Goal: Information Seeking & Learning: Learn about a topic

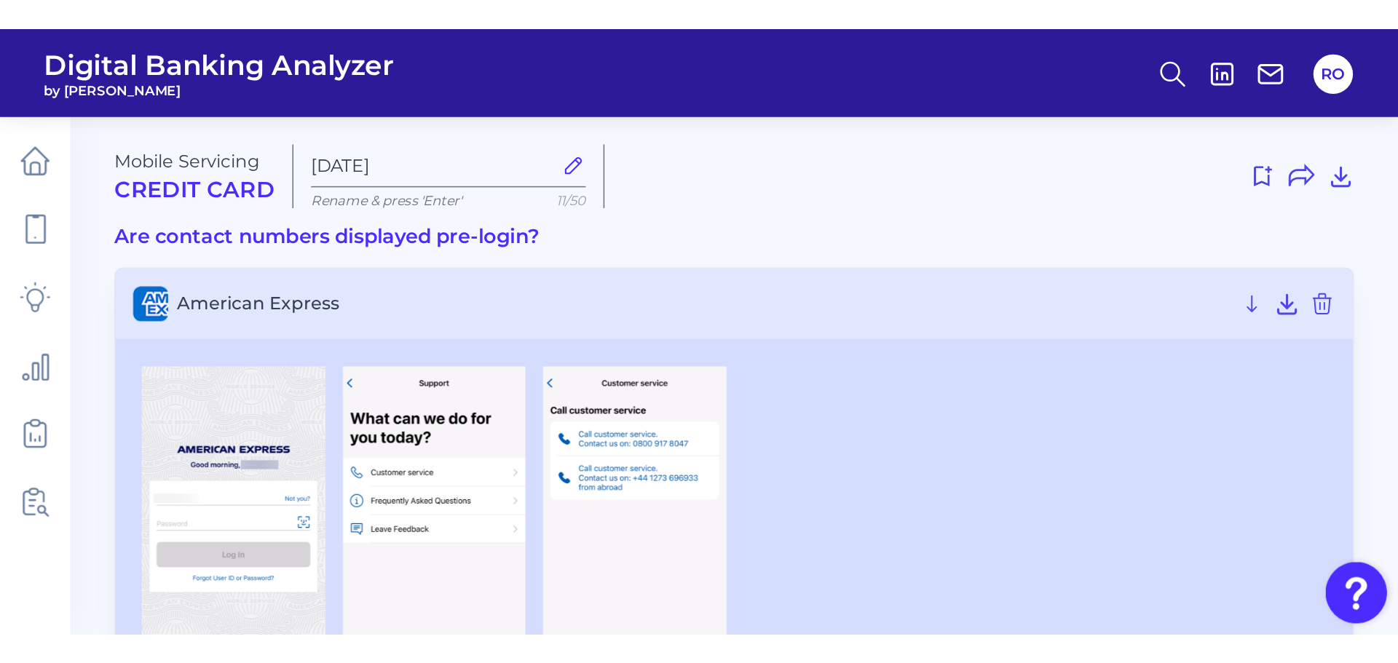
scroll to position [291, 0]
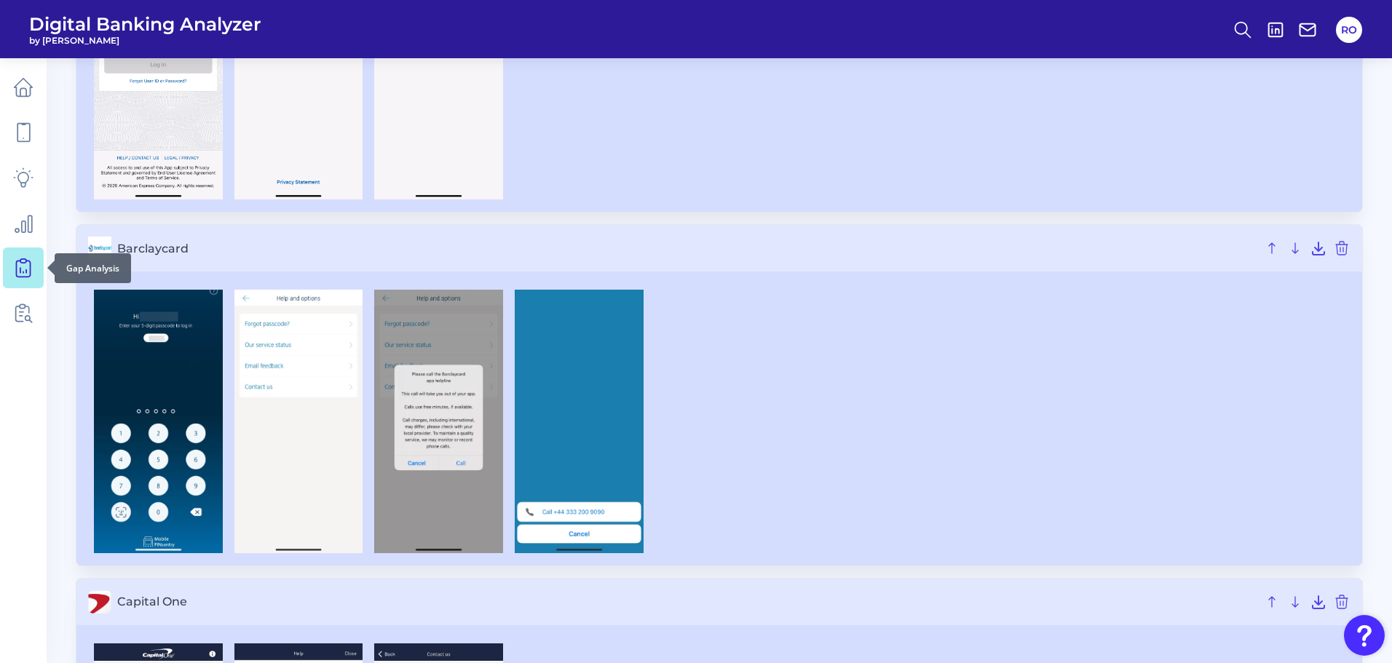
click at [17, 264] on icon at bounding box center [23, 268] width 20 height 20
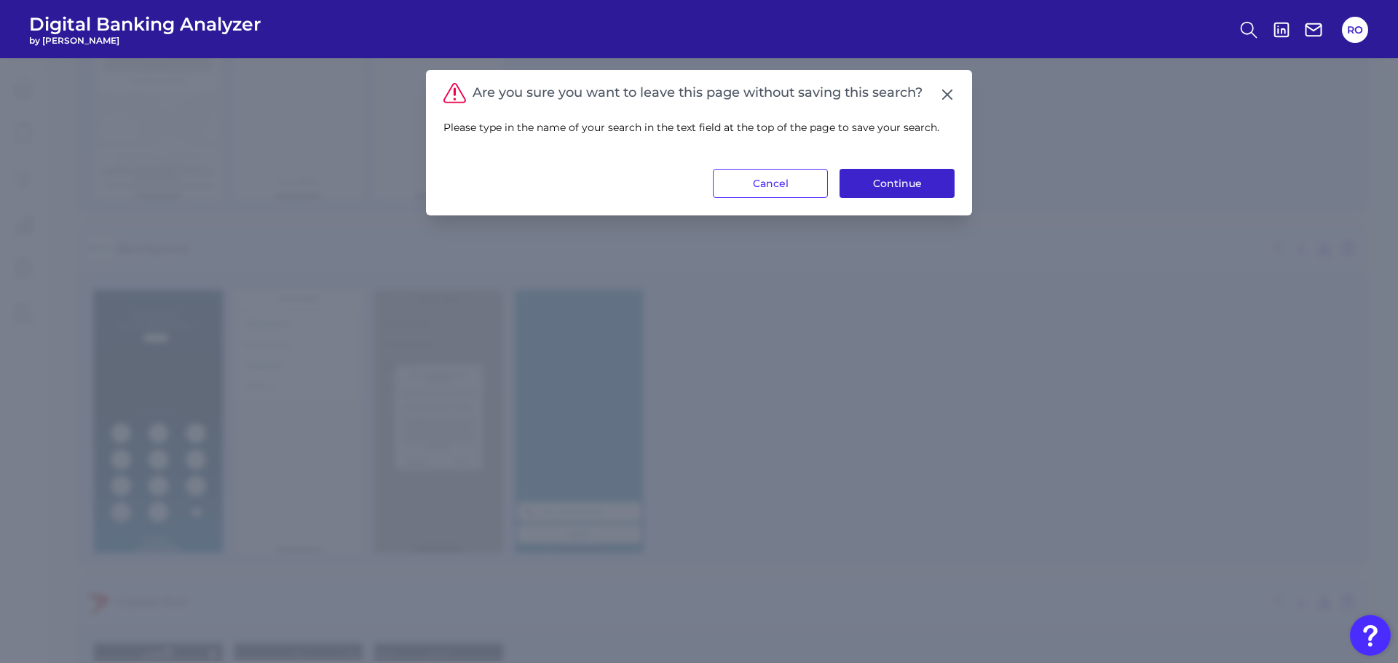
click at [896, 185] on button "Continue" at bounding box center [896, 183] width 115 height 29
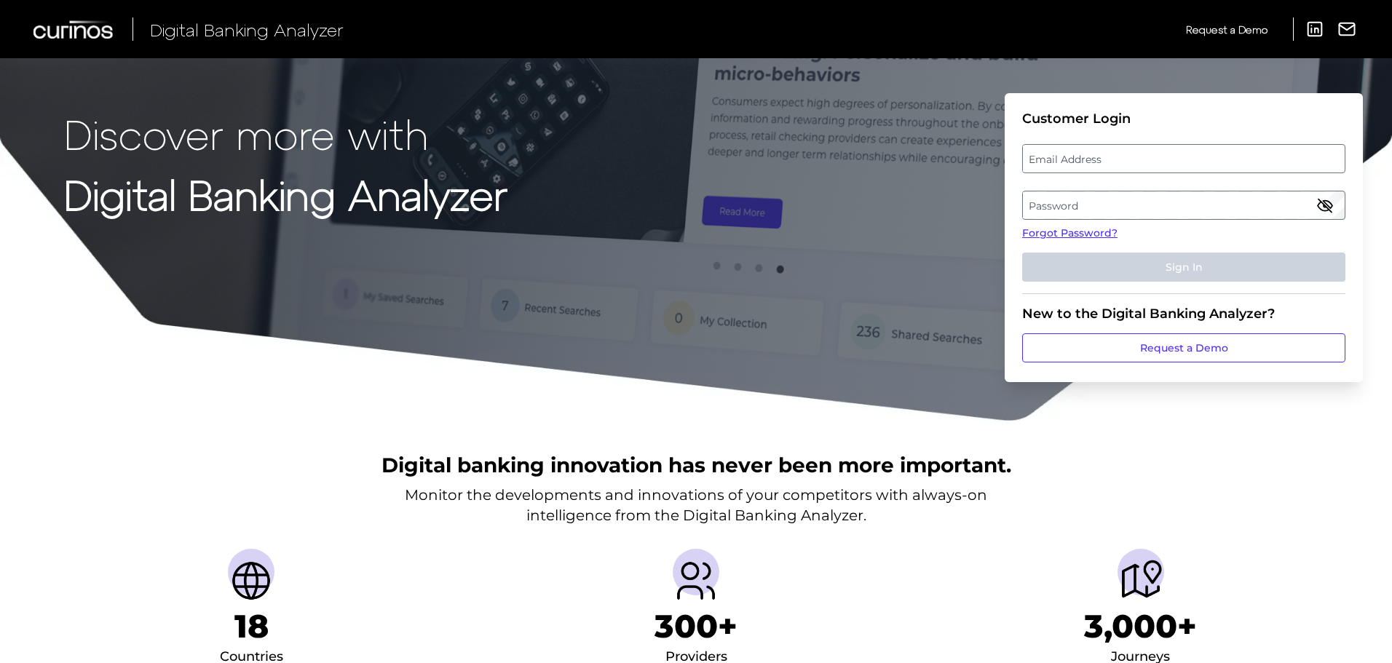
click at [1074, 164] on label "Email Address" at bounding box center [1183, 159] width 321 height 26
click at [1074, 164] on input "email" at bounding box center [1183, 158] width 323 height 29
type input "[PERSON_NAME][EMAIL_ADDRESS][DOMAIN_NAME]"
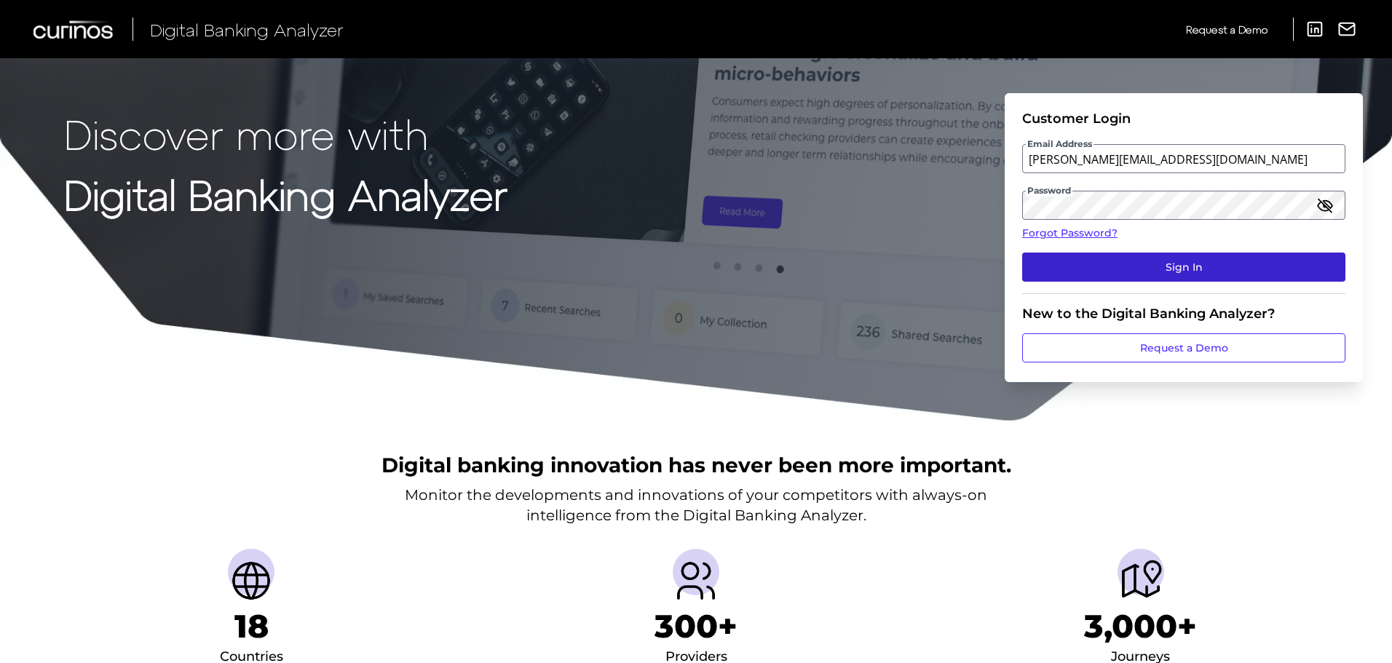
click at [1255, 253] on button "Sign In" at bounding box center [1183, 267] width 323 height 29
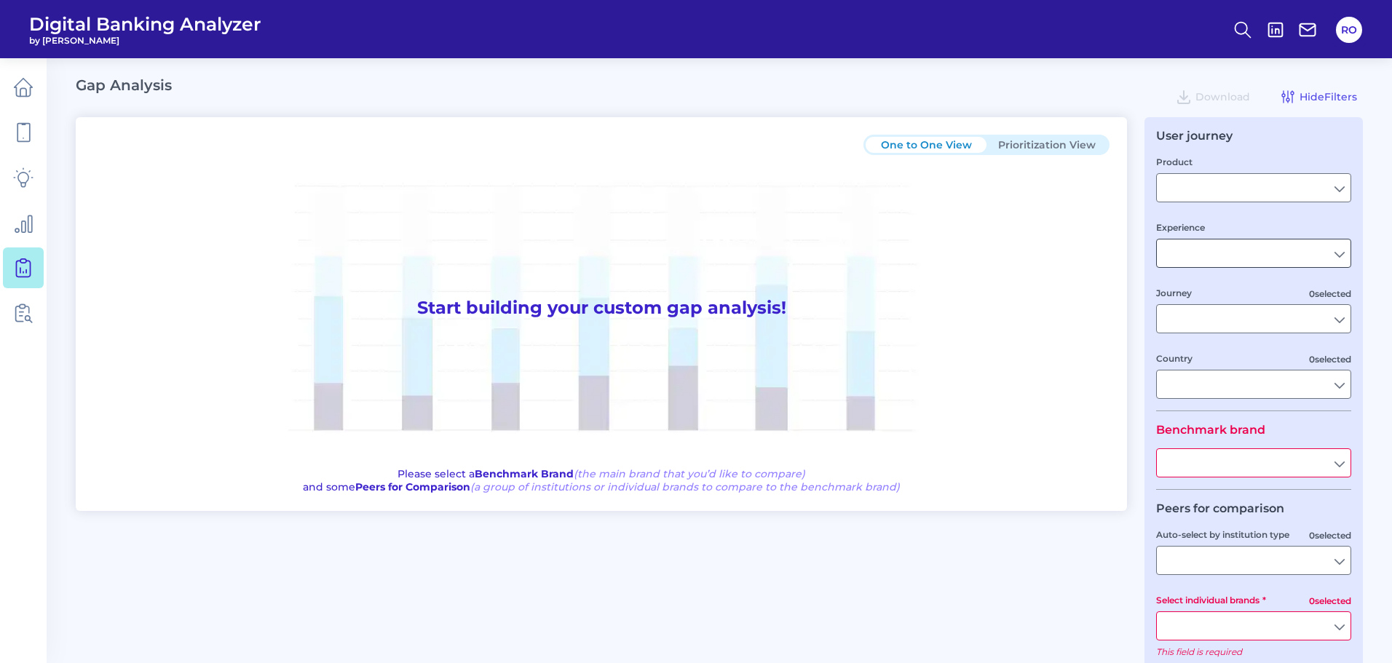
type input "Checking / Current Account"
type input "Mobile Servicing"
type input "Pre-Login Area, New Customer Onboarding, Login & Authentication, Accounts and t…"
type input "United Kingdom"
type input "All Select individual brands"
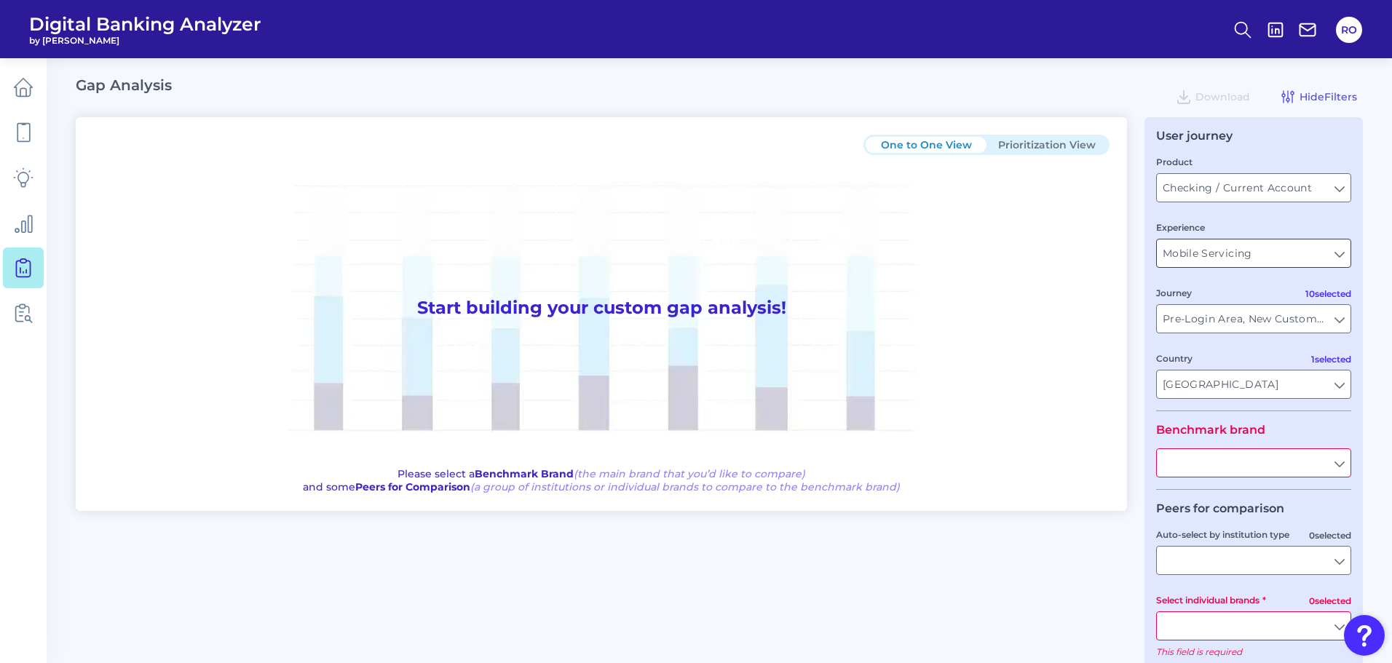
type input "All Journeys"
click at [1337, 183] on input "Checking / Current Account" at bounding box center [1254, 188] width 194 height 28
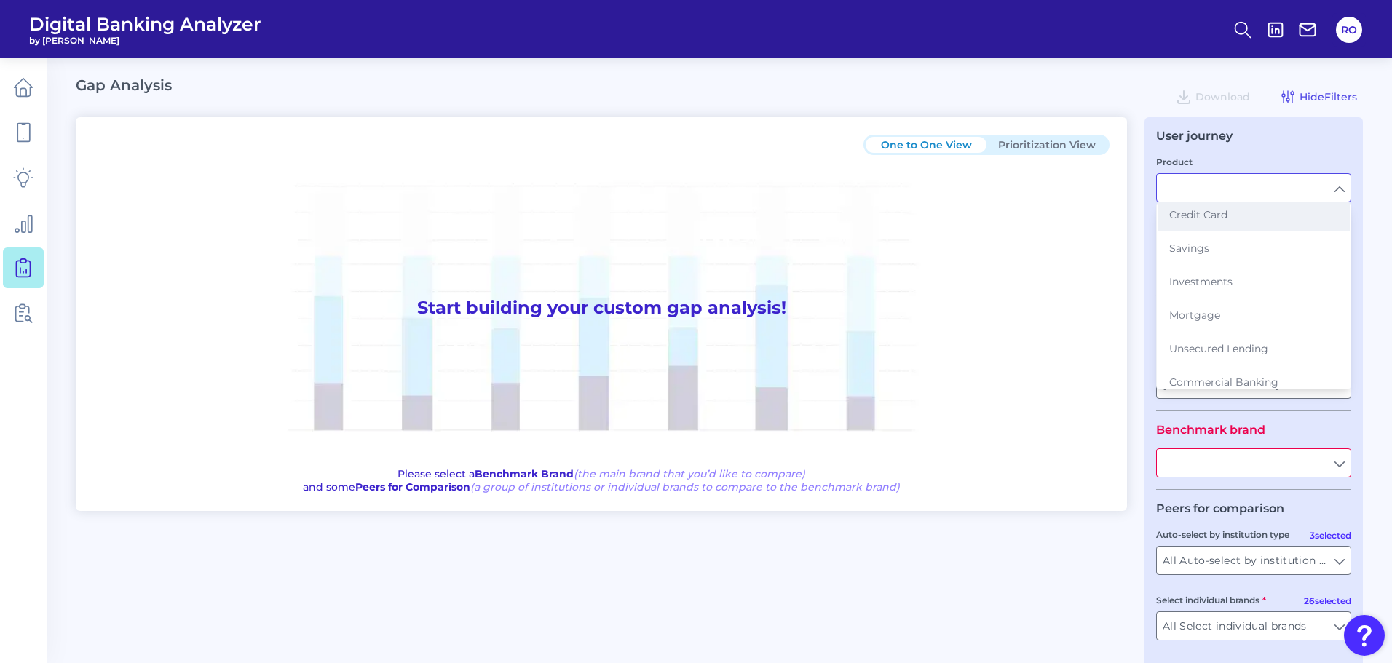
scroll to position [146, 0]
click at [1216, 239] on span "Mortgage" at bounding box center [1194, 242] width 51 height 13
type input "Mortgage"
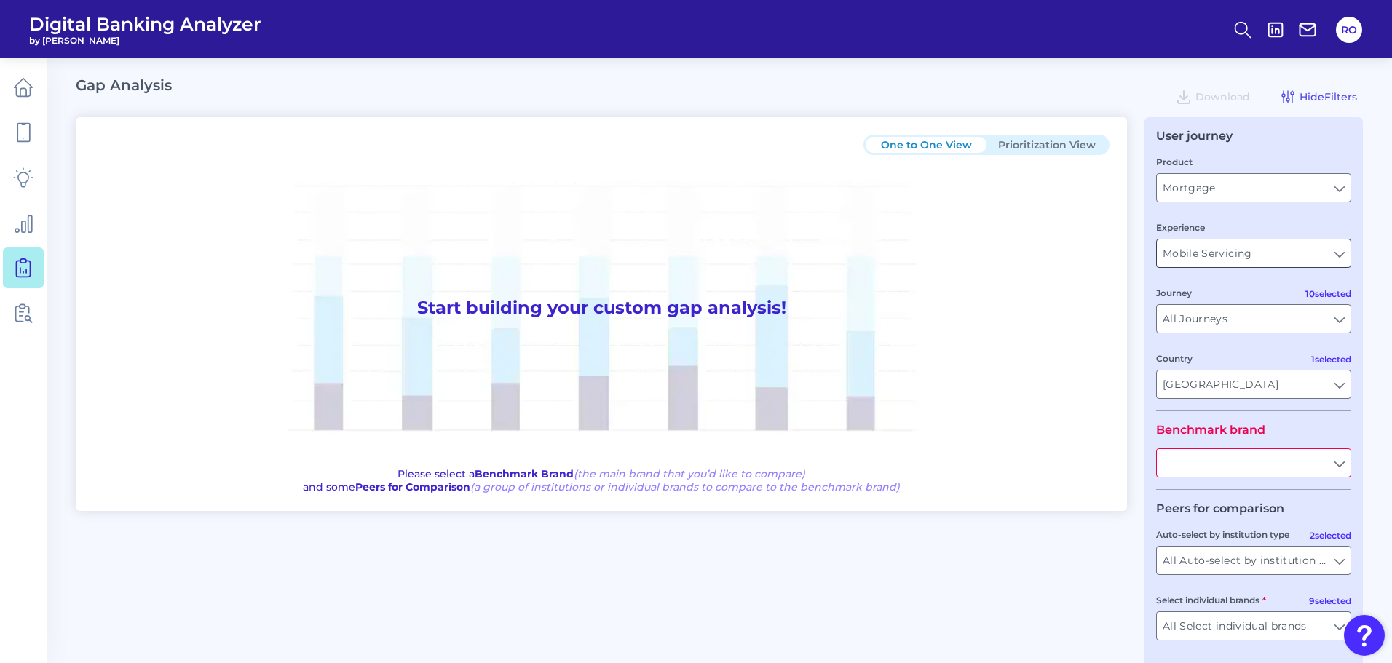
click at [1266, 243] on input "Mobile Servicing" at bounding box center [1254, 254] width 194 height 28
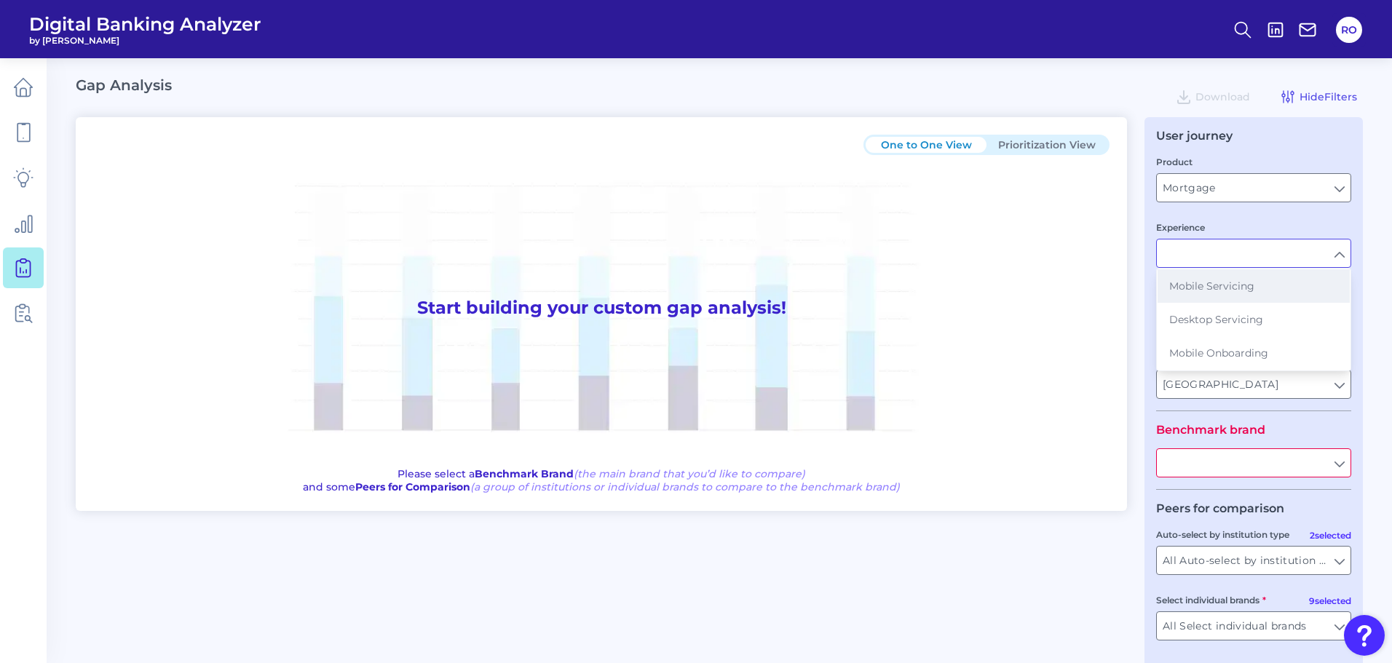
click at [1220, 280] on span "Mobile Servicing" at bounding box center [1211, 286] width 85 height 13
type input "Mobile Servicing"
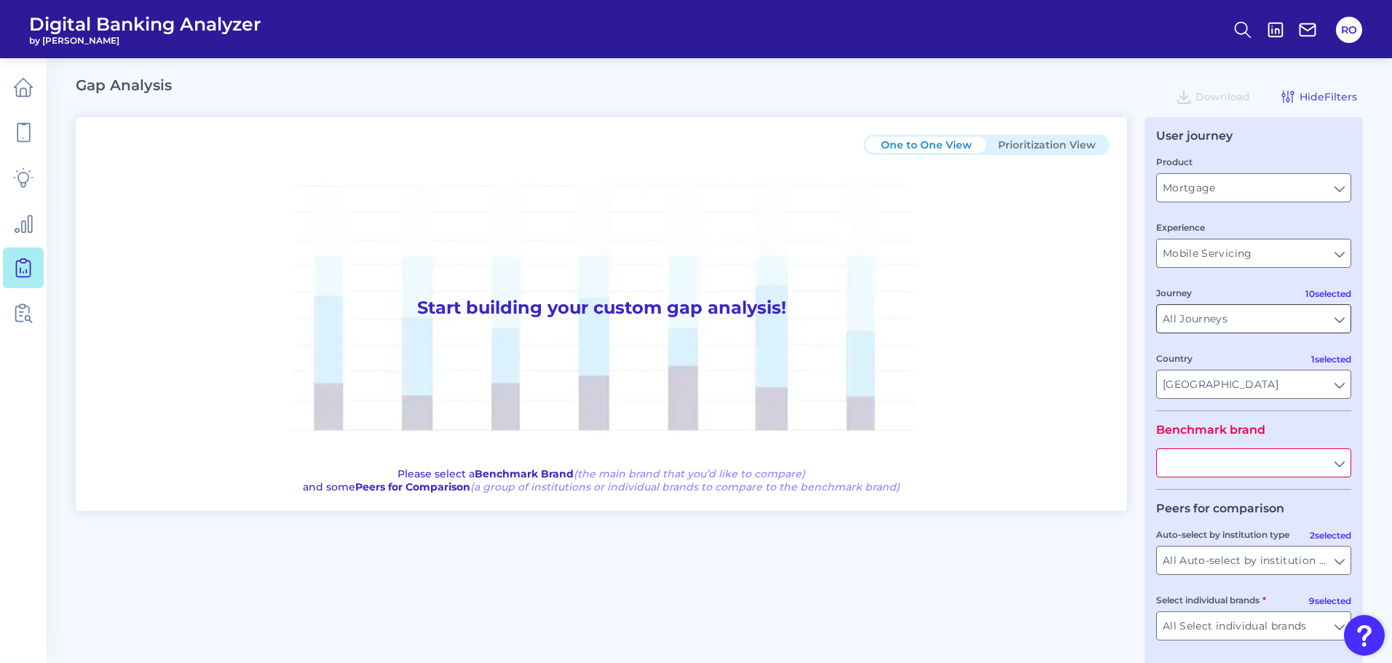
click at [1220, 315] on input "All Journeys" at bounding box center [1254, 319] width 194 height 28
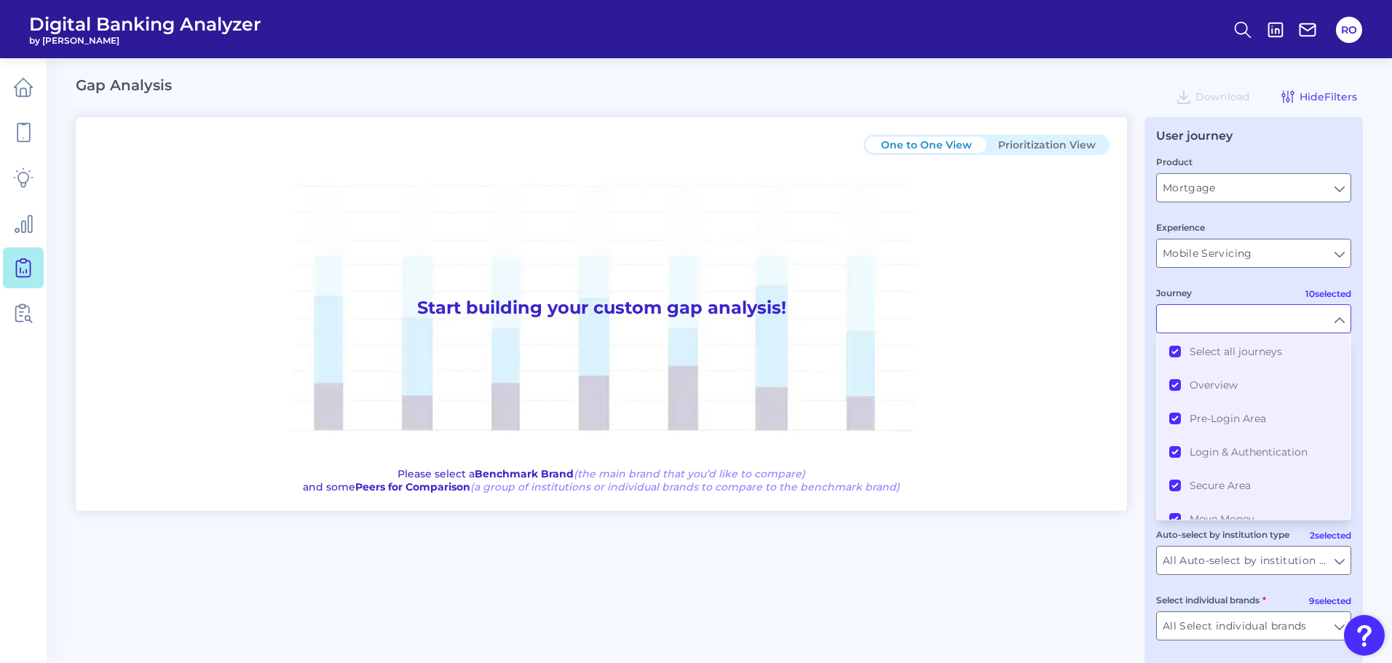
click at [1220, 315] on input "Journey" at bounding box center [1254, 319] width 194 height 28
type input "All Journeys"
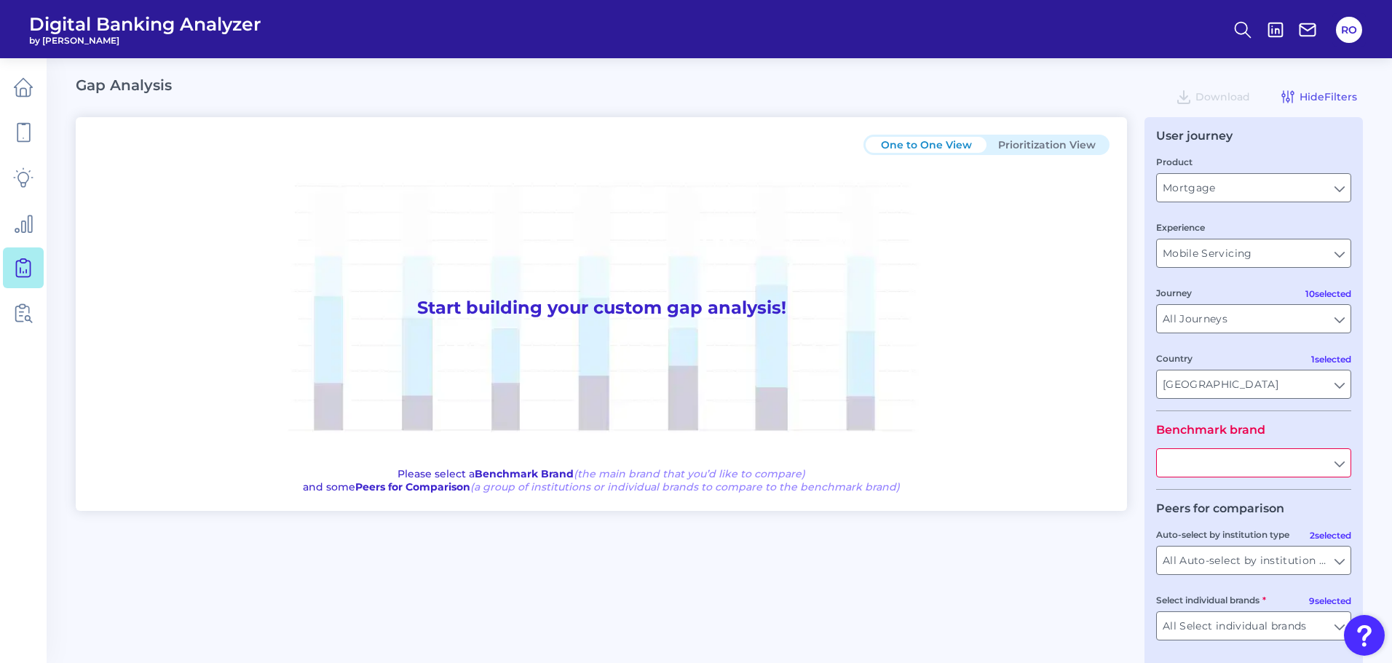
click at [1232, 454] on input "text" at bounding box center [1254, 463] width 194 height 28
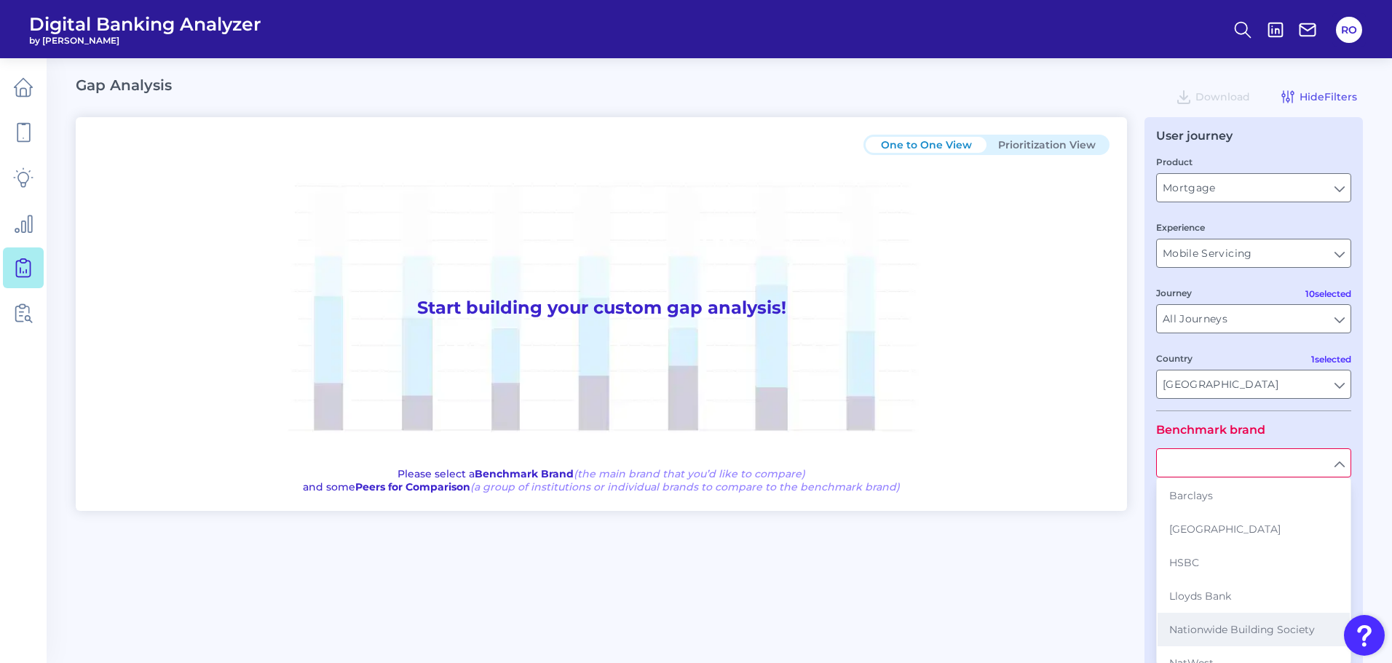
click at [1225, 621] on button "Nationwide Building Society" at bounding box center [1254, 629] width 192 height 33
type input "Nationwide Building Society"
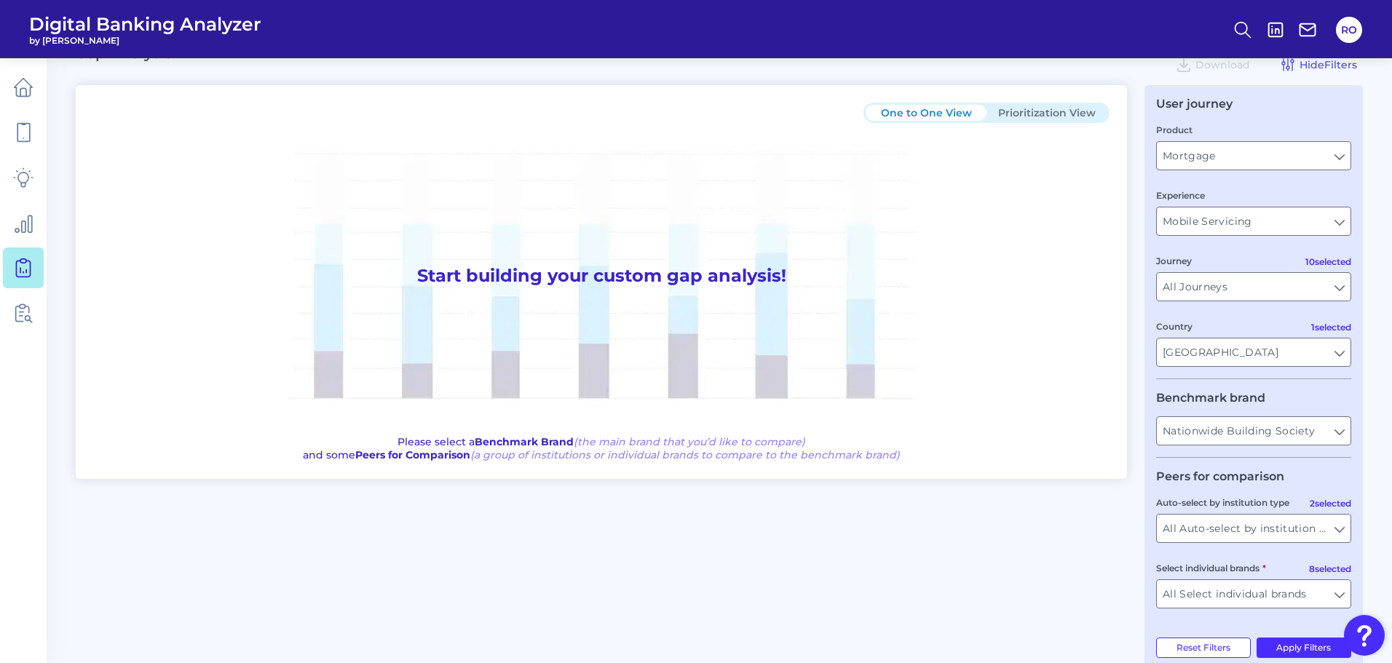
scroll to position [60, 0]
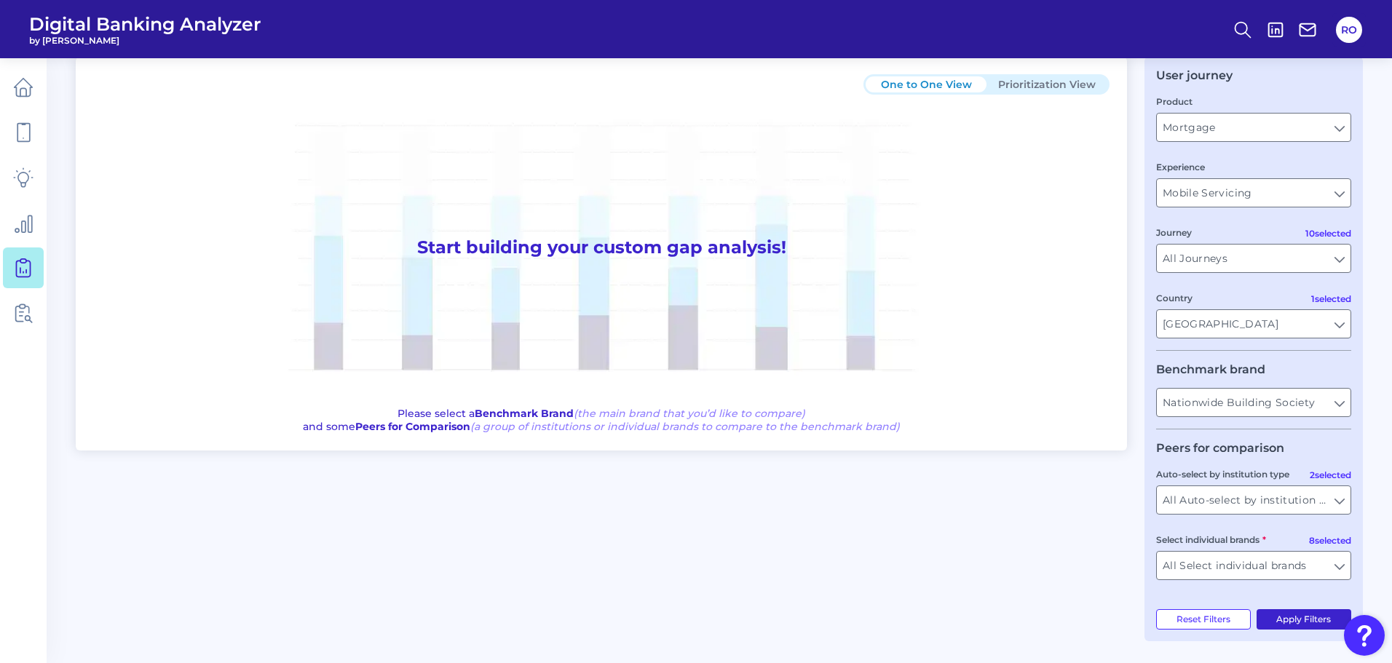
click at [1285, 625] on button "Apply Filters" at bounding box center [1304, 619] width 95 height 20
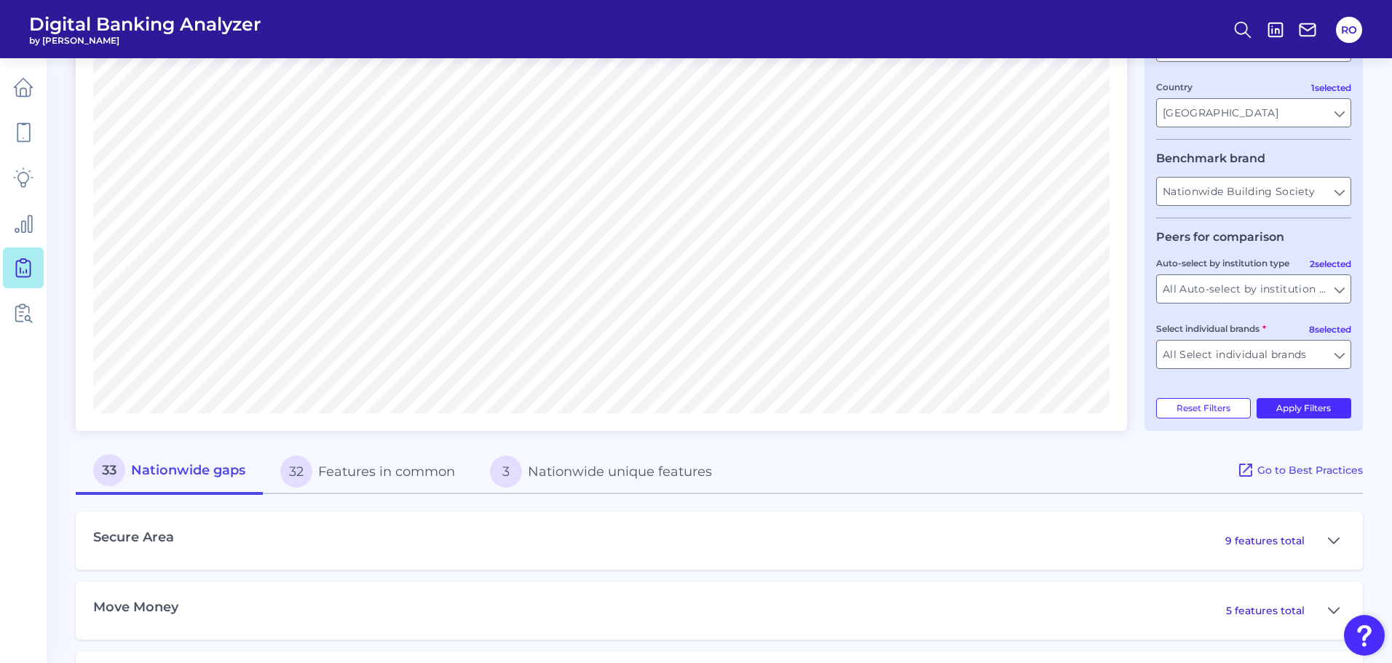
scroll to position [424, 0]
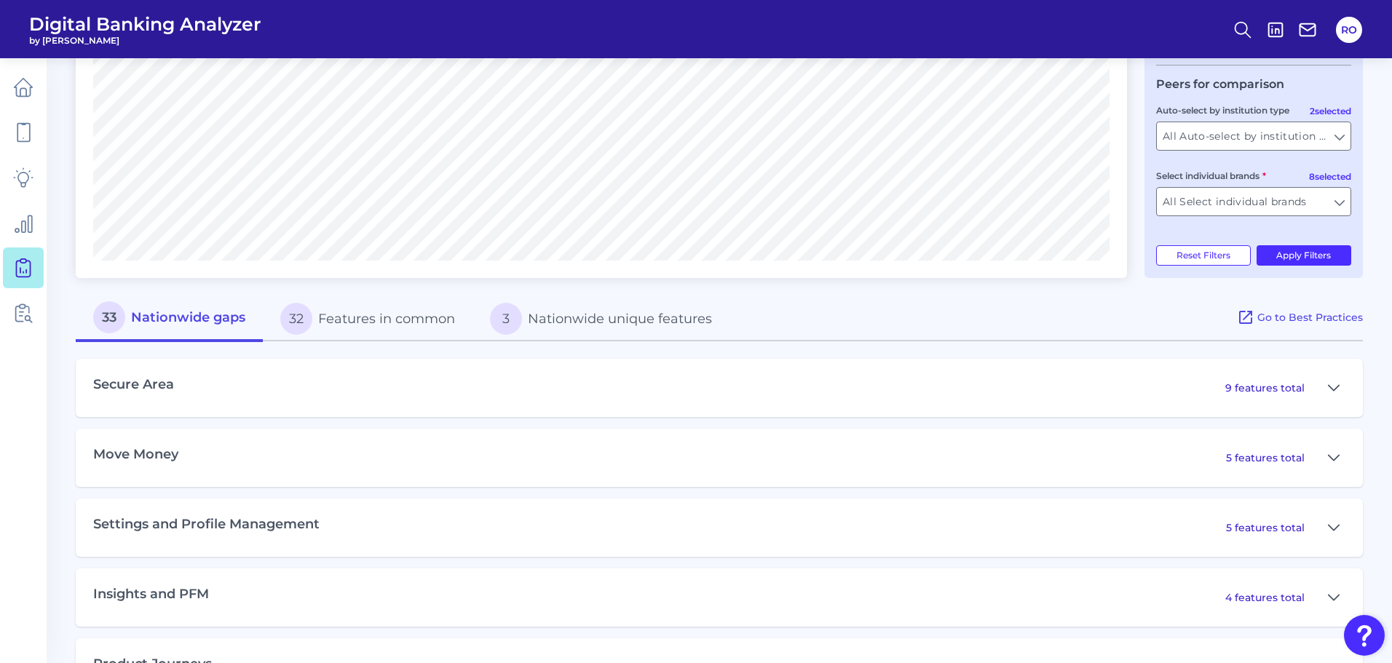
click at [974, 366] on div "Secure Area 9 features total" at bounding box center [719, 388] width 1287 height 58
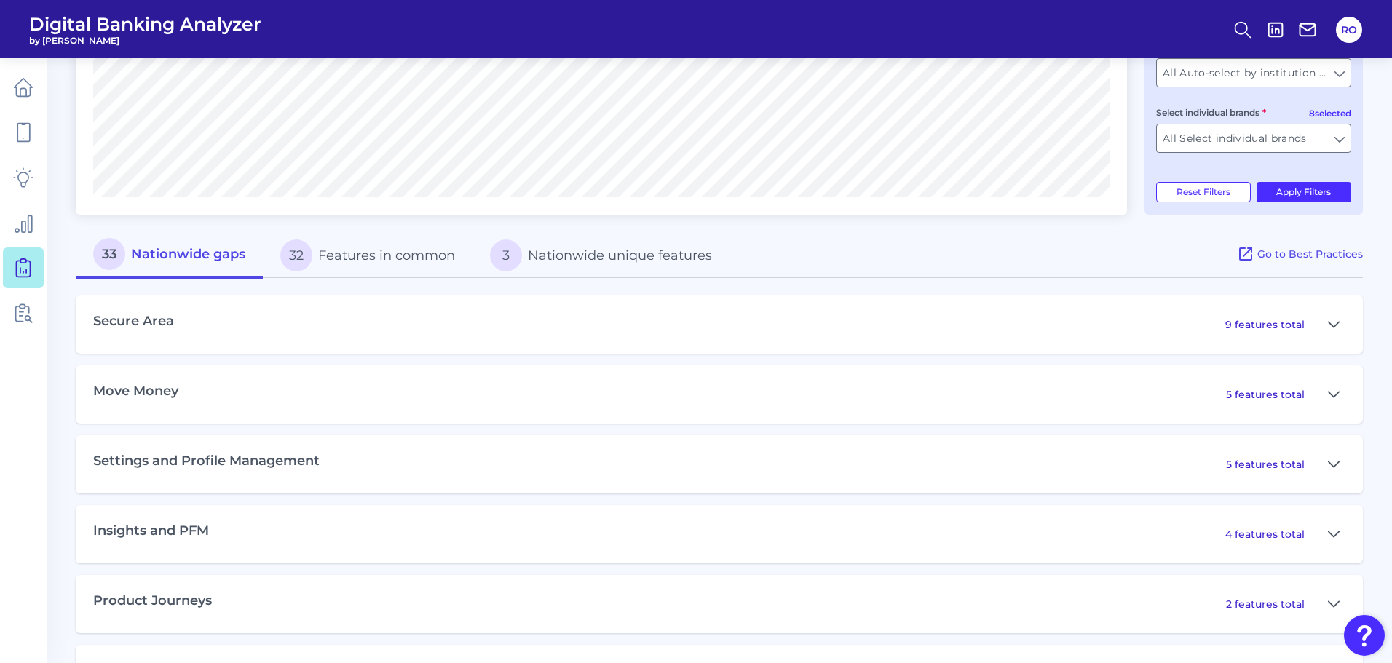
scroll to position [550, 0]
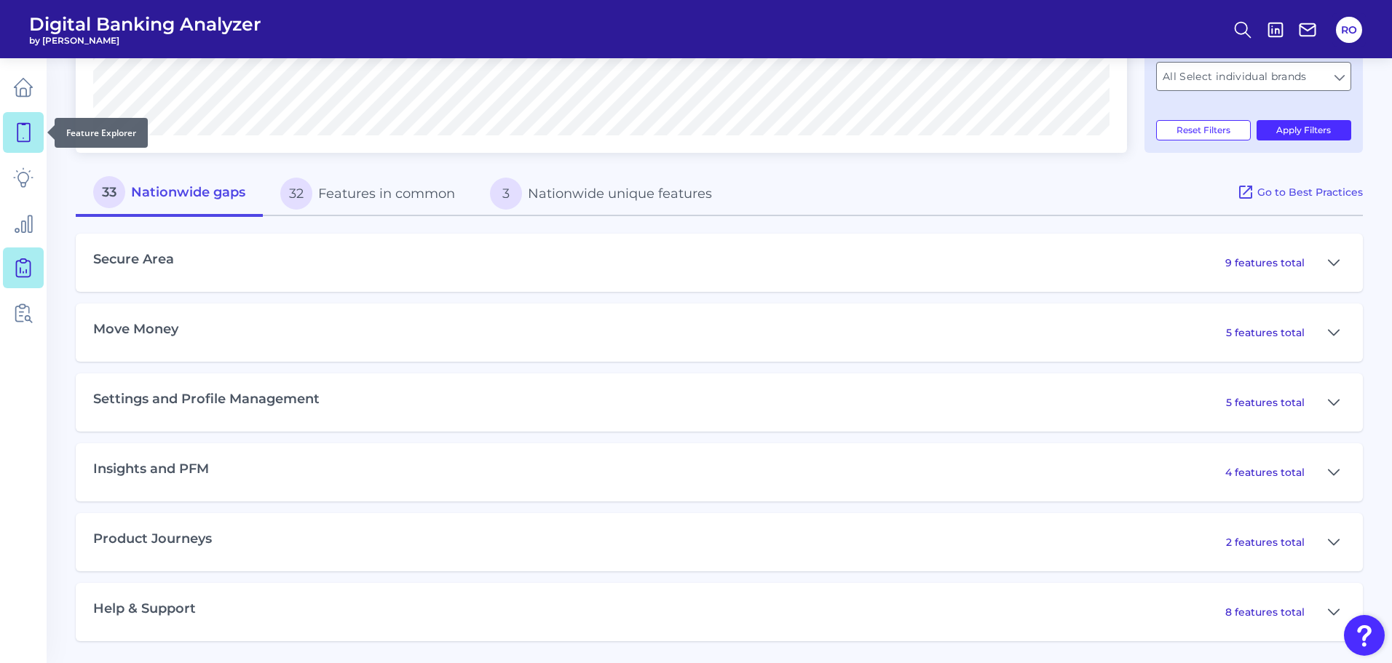
click at [30, 136] on icon at bounding box center [23, 133] width 12 height 18
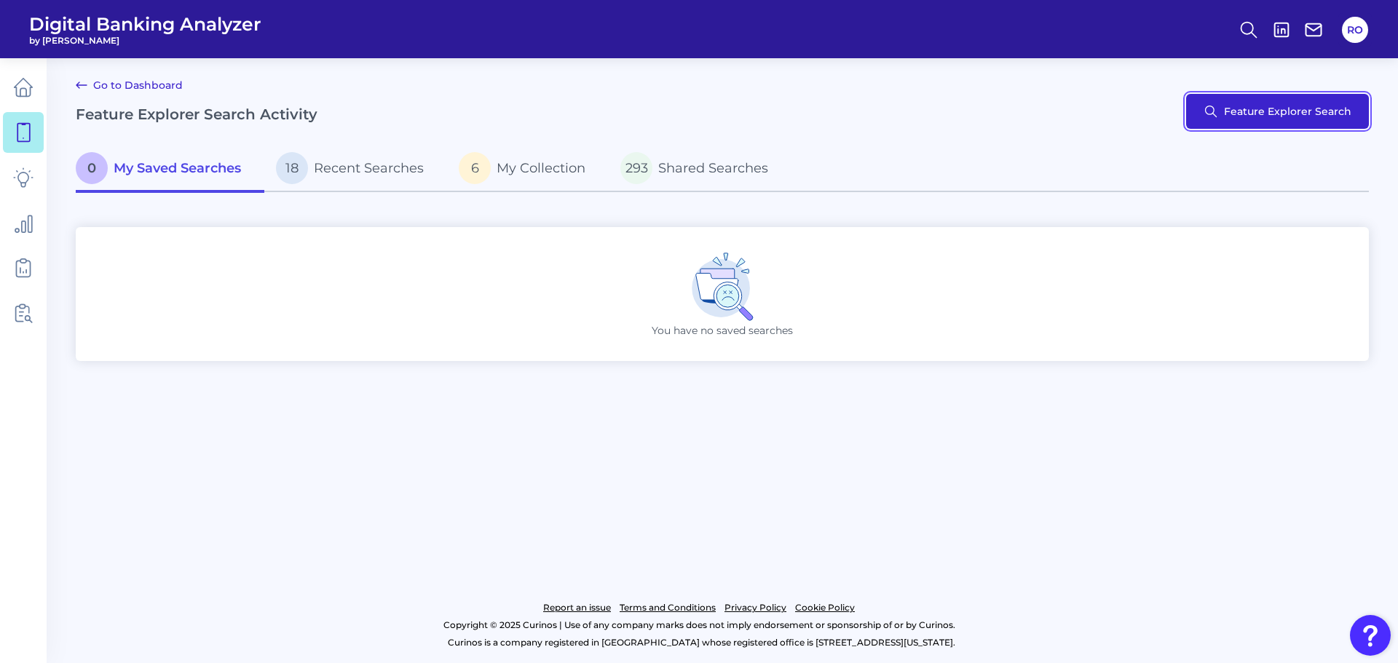
click at [1255, 115] on button "Feature Explorer Search" at bounding box center [1277, 111] width 183 height 35
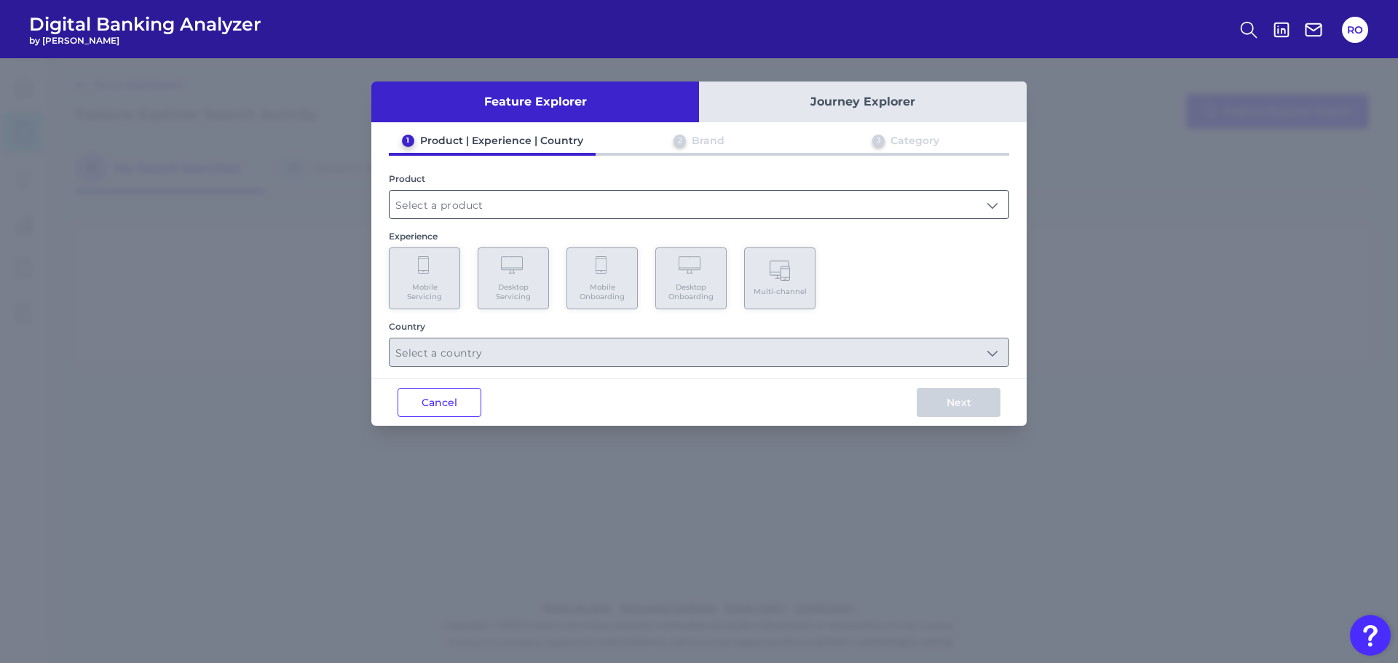
click at [595, 214] on input "text" at bounding box center [699, 205] width 619 height 28
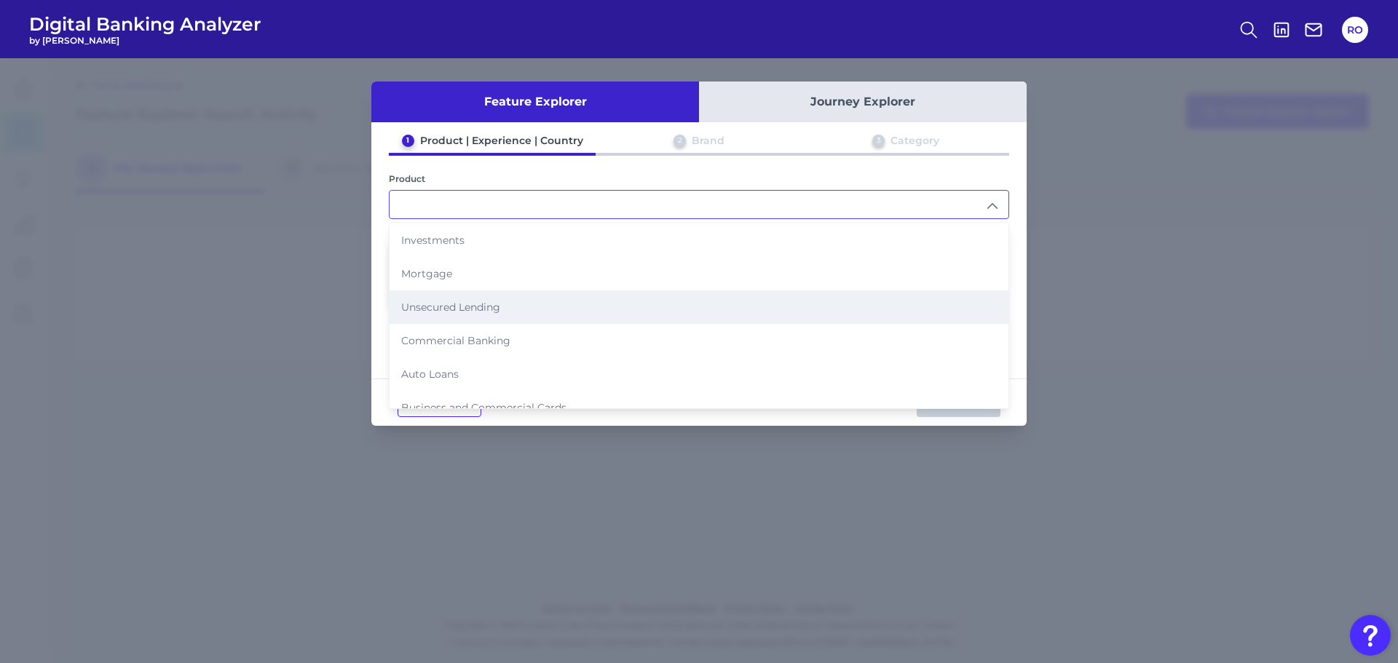
scroll to position [146, 0]
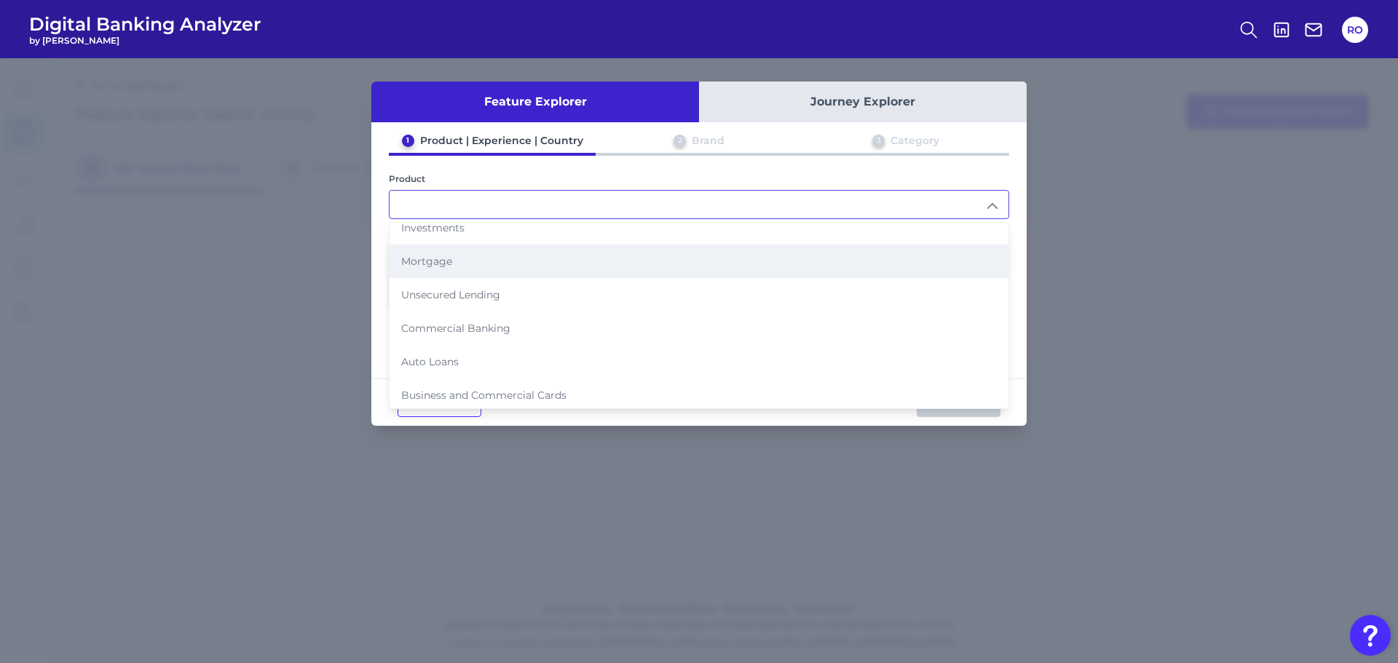
click at [451, 264] on span "Mortgage" at bounding box center [426, 261] width 51 height 13
type input "Mortgage"
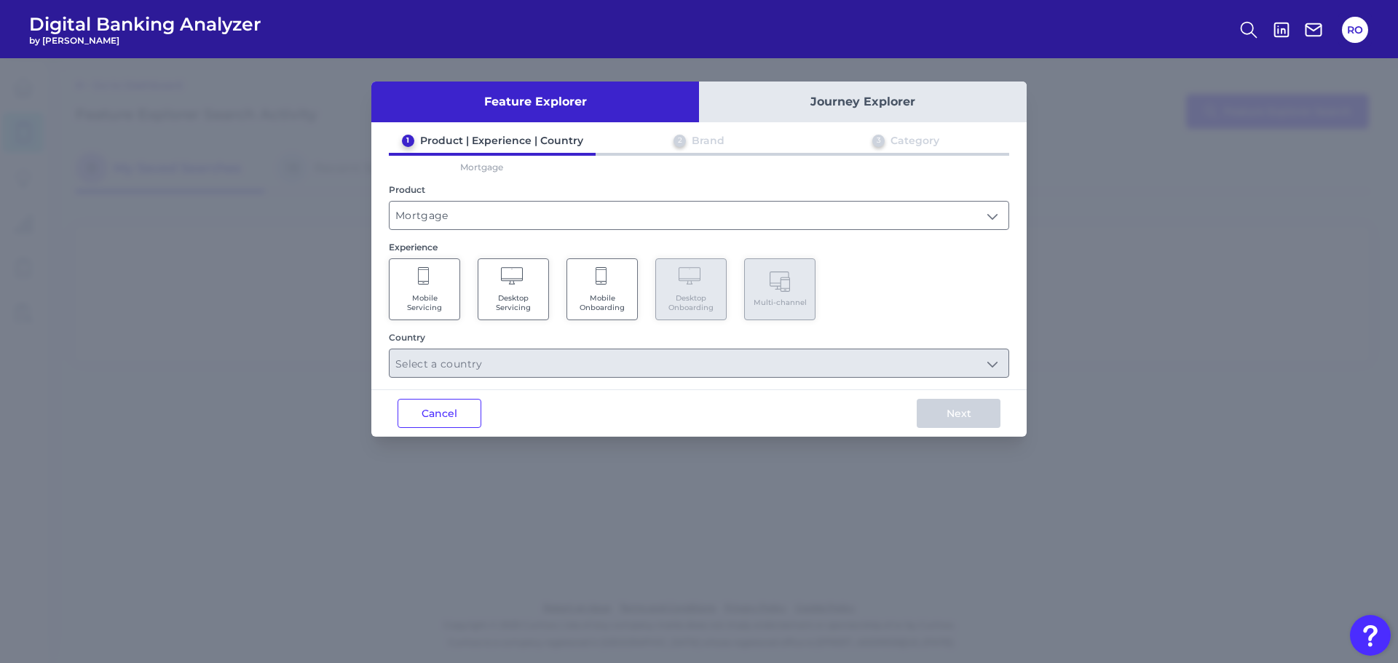
click at [520, 289] on Servicing "Desktop Servicing" at bounding box center [513, 289] width 71 height 62
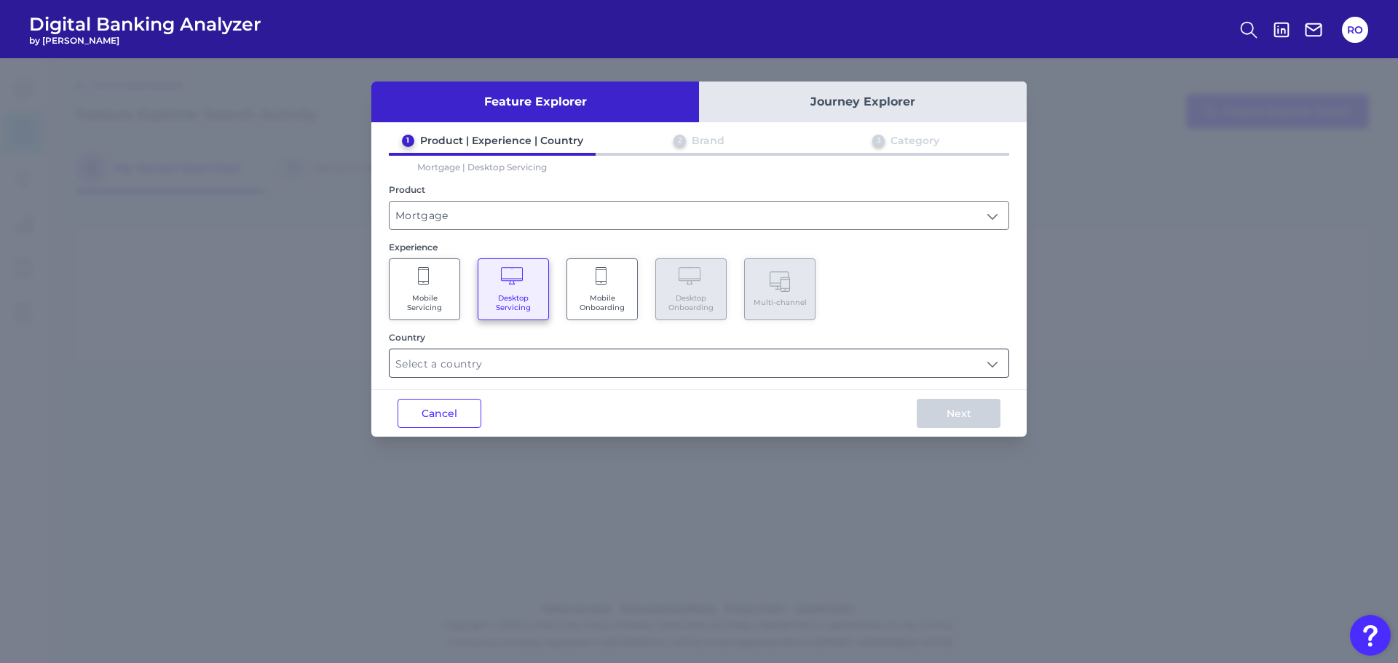
click at [586, 355] on input "text" at bounding box center [699, 363] width 619 height 28
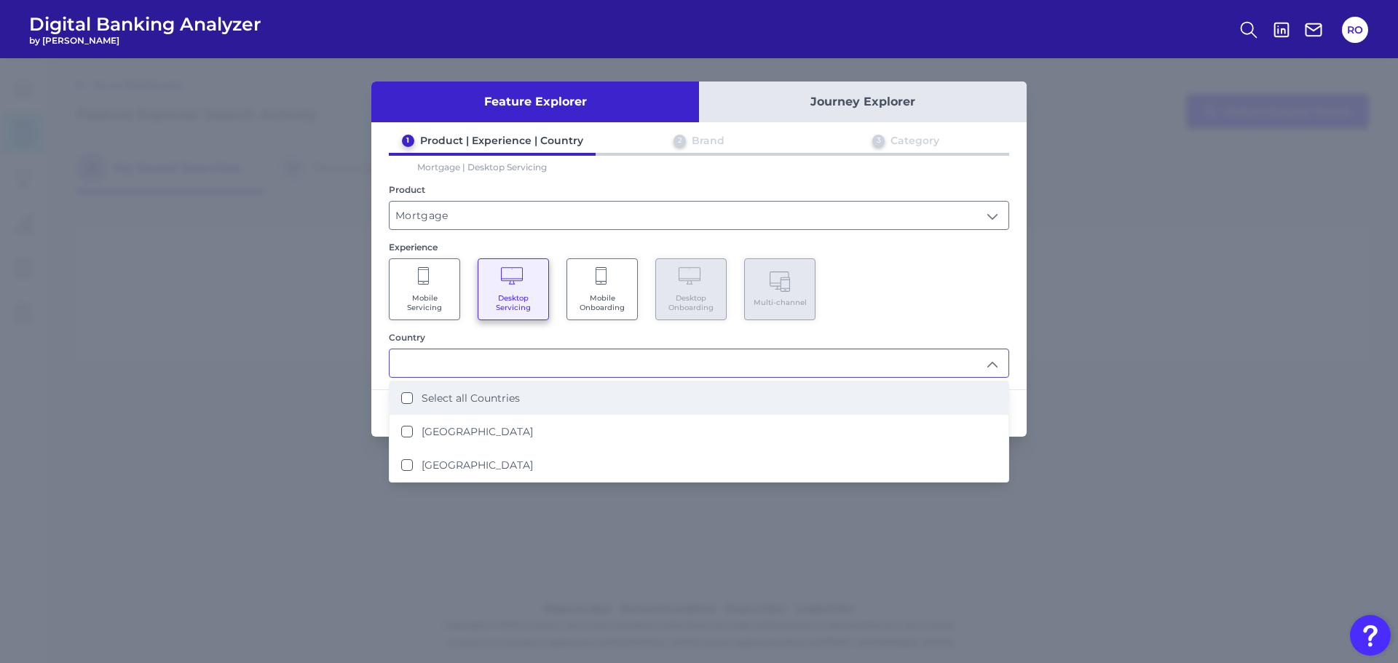
click at [483, 392] on label "Select all Countries" at bounding box center [471, 398] width 98 height 13
type input "Select all Countries"
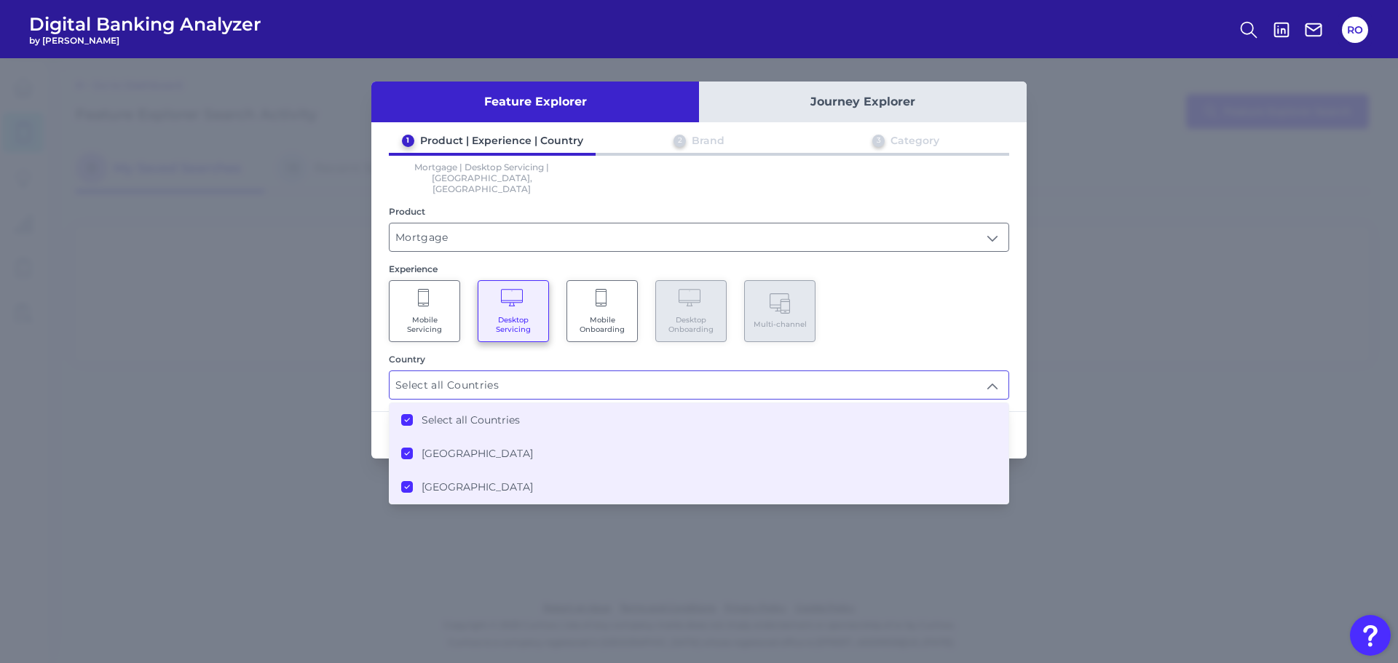
click at [477, 403] on li "Select all Countries" at bounding box center [699, 419] width 619 height 33
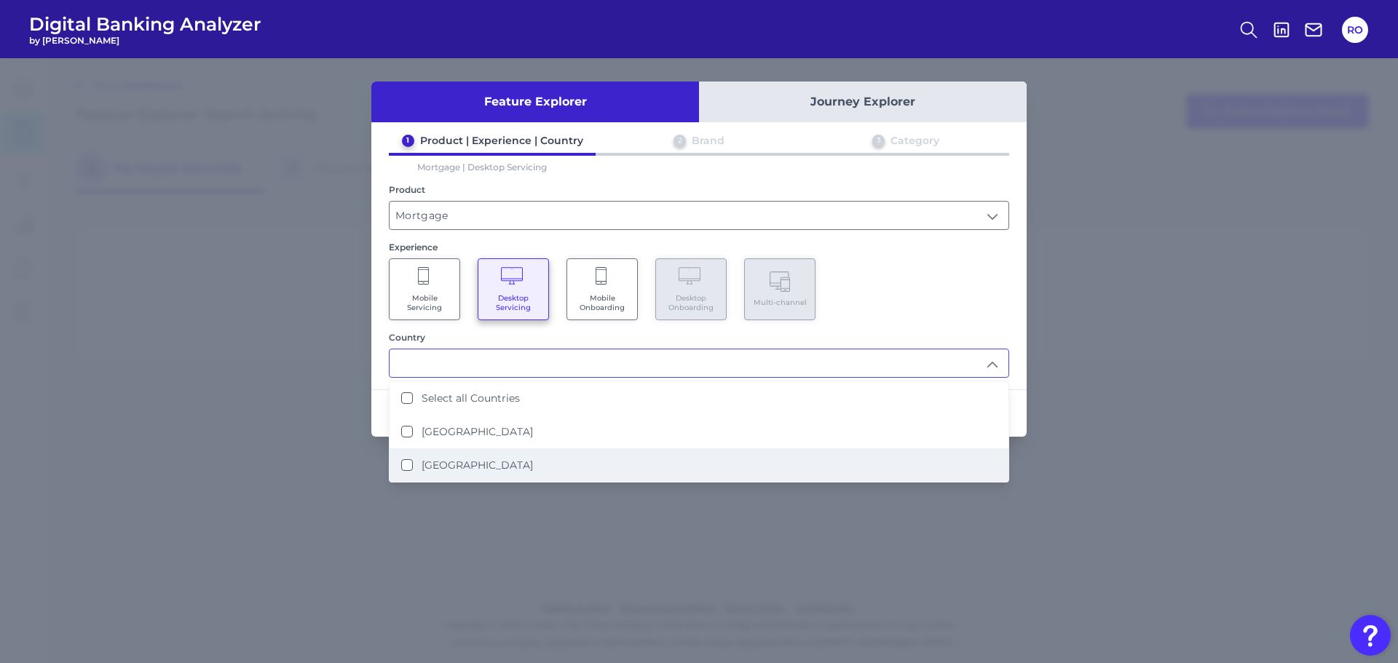
click at [461, 465] on label "United Kingdom" at bounding box center [477, 465] width 111 height 13
type input "United Kingdom"
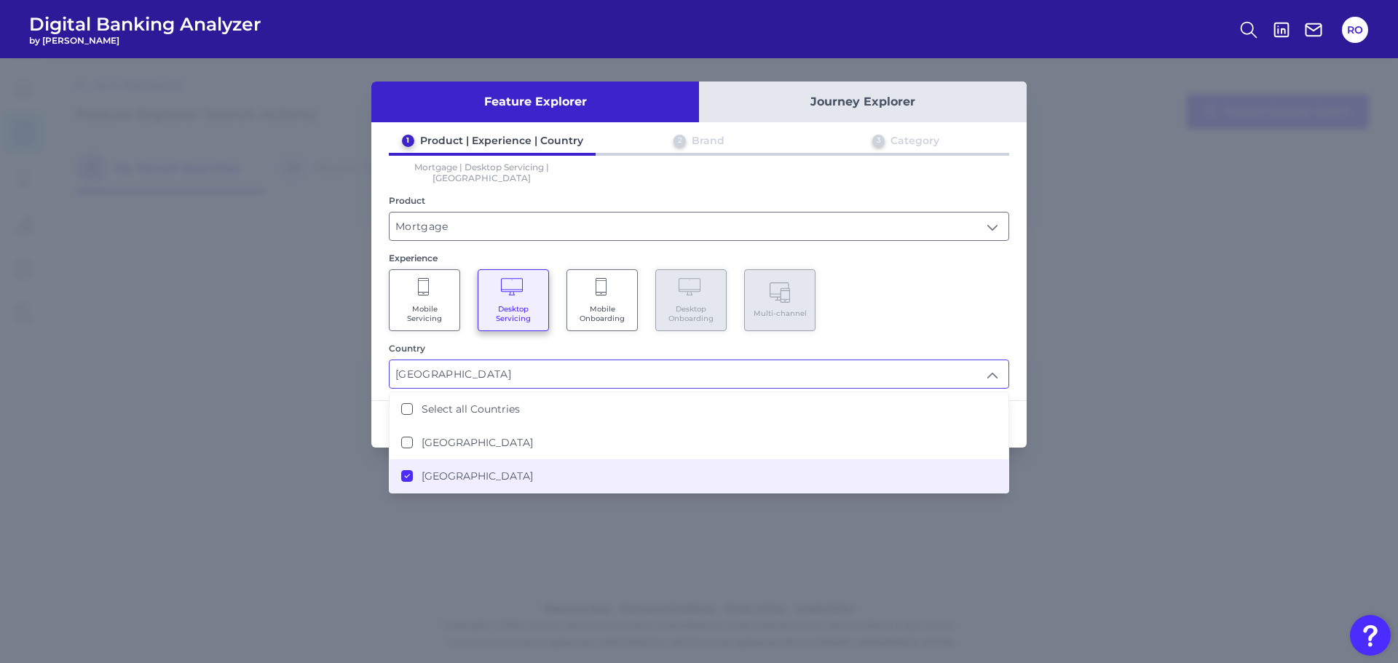
click at [854, 309] on div "Mobile Servicing Desktop Servicing Mobile Onboarding Desktop Onboarding Multi-c…" at bounding box center [699, 300] width 620 height 62
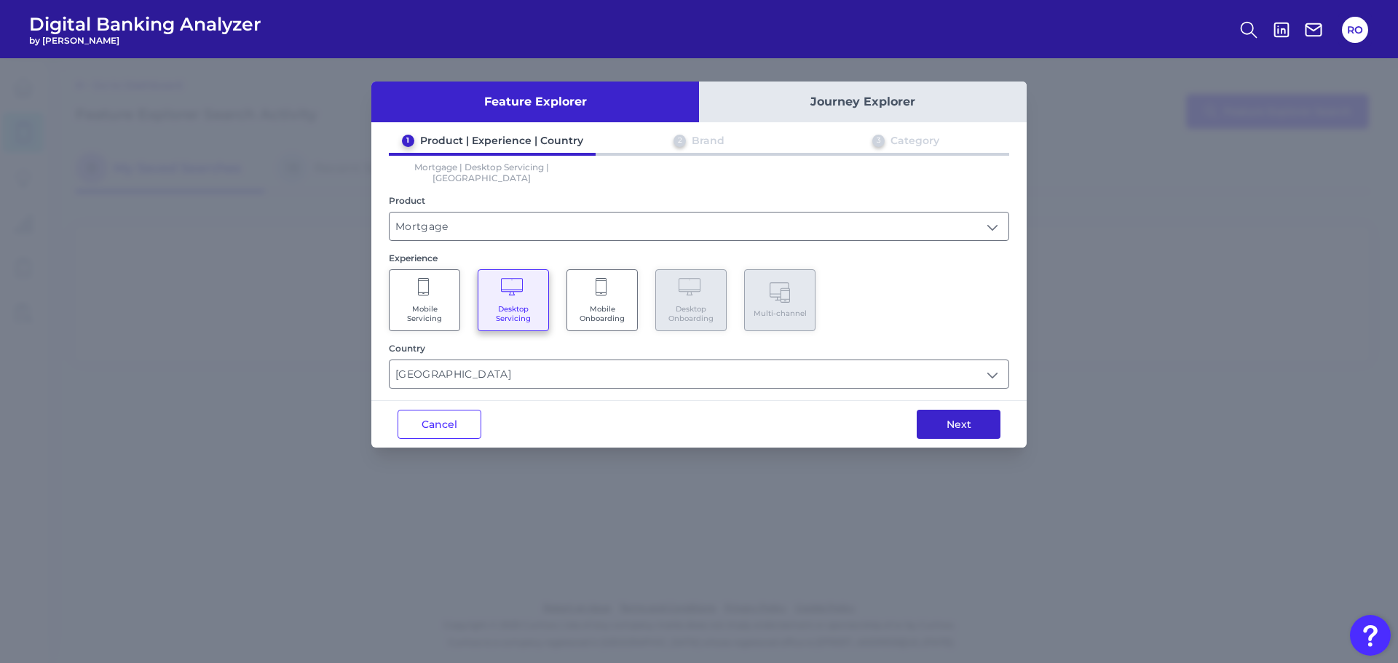
click at [962, 410] on button "Next" at bounding box center [959, 424] width 84 height 29
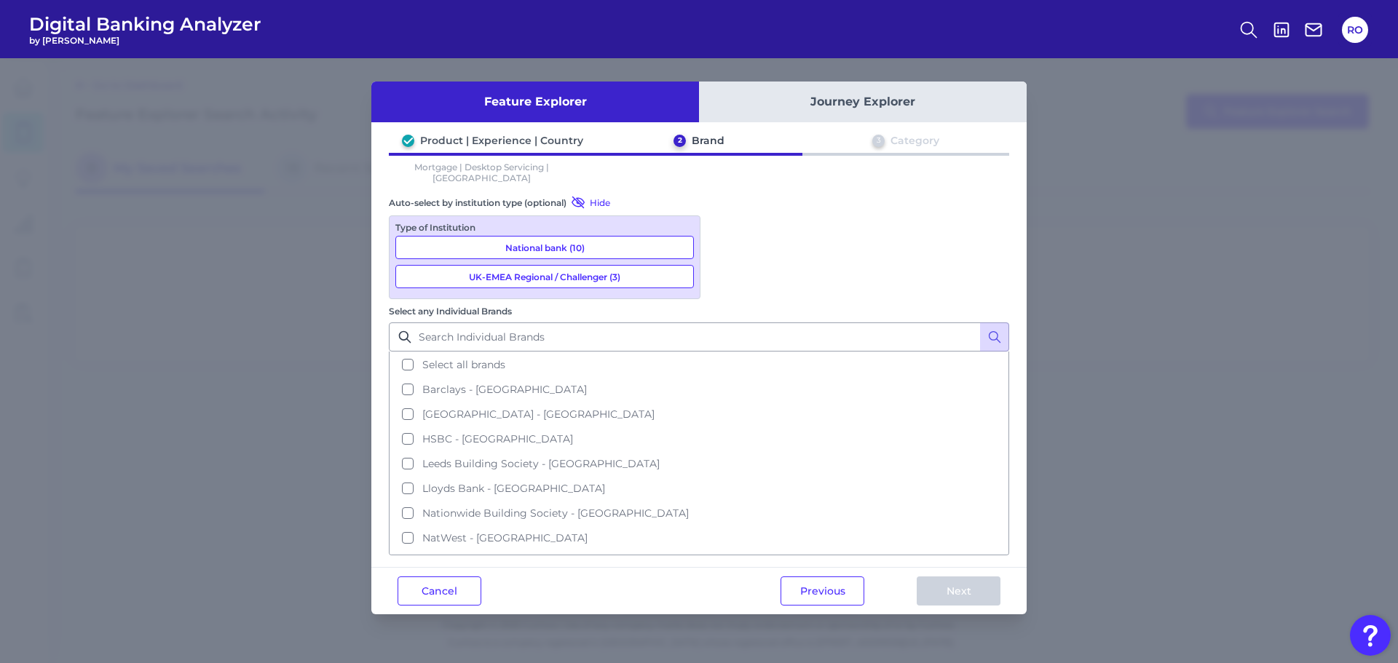
click at [555, 236] on button "National bank (10)" at bounding box center [544, 247] width 299 height 23
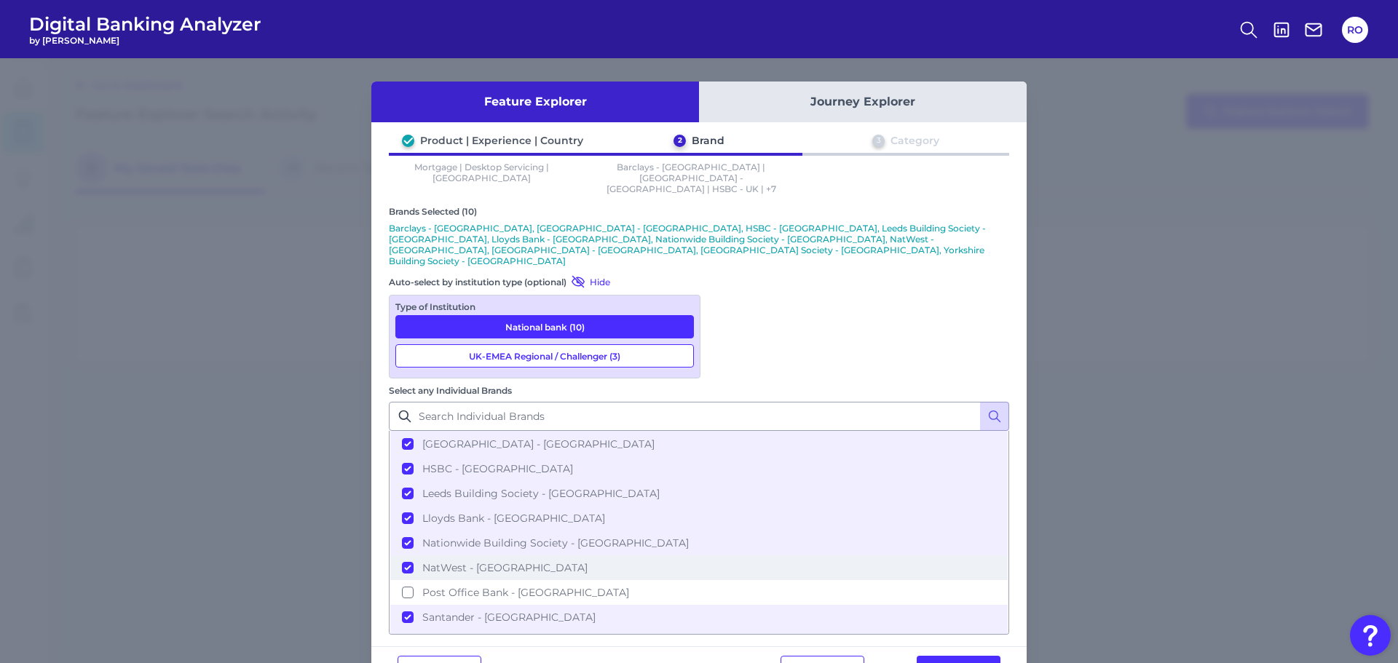
scroll to position [73, 0]
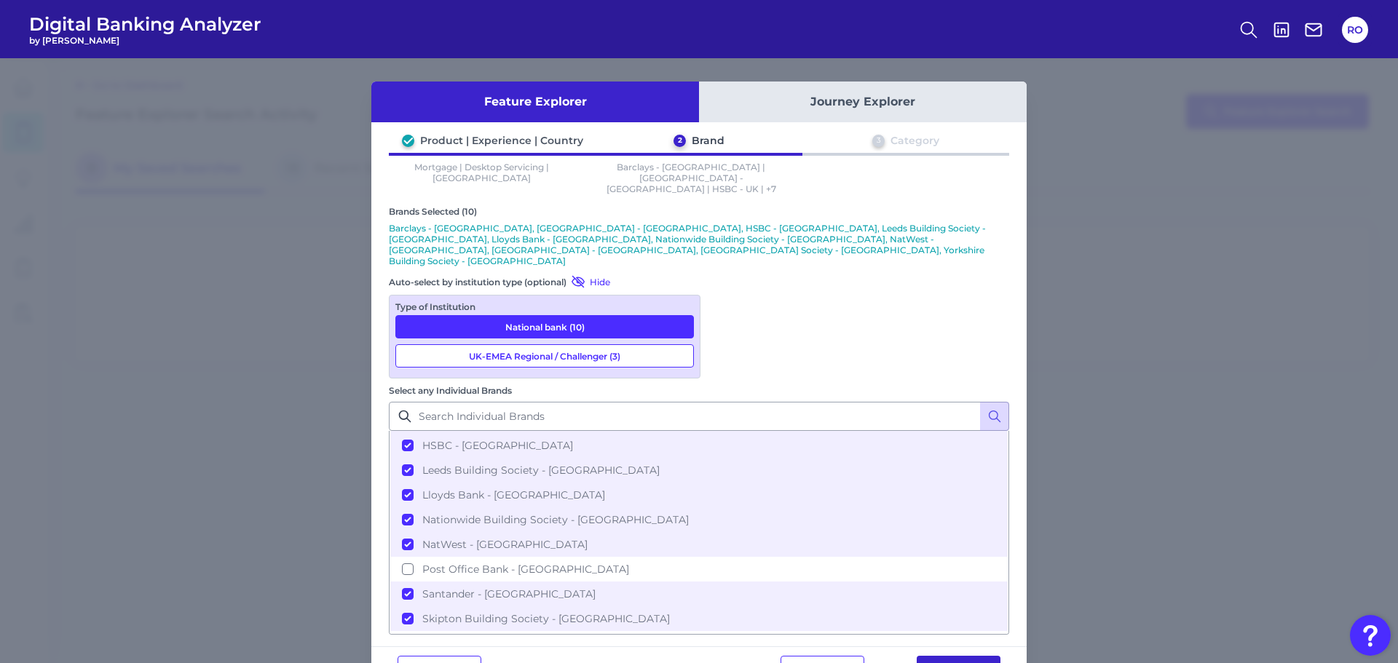
click at [973, 656] on button "Next" at bounding box center [959, 670] width 84 height 29
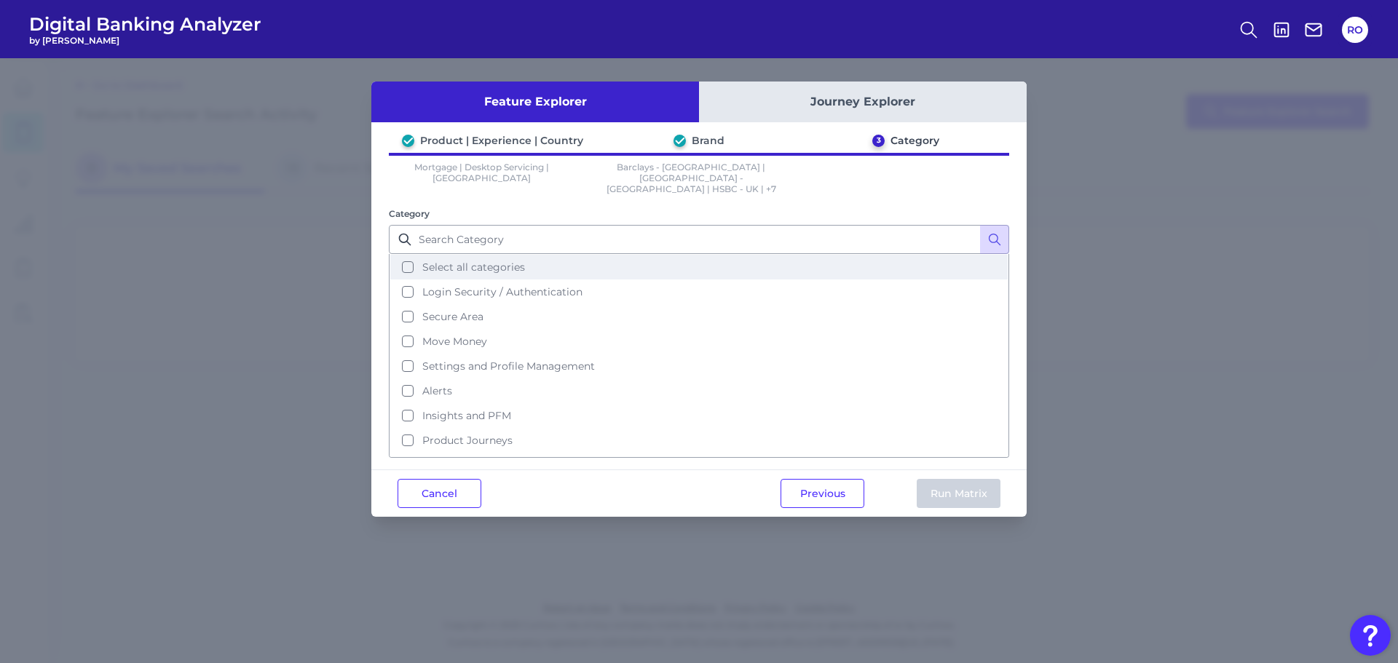
click at [473, 261] on span "Select all categories" at bounding box center [473, 267] width 103 height 13
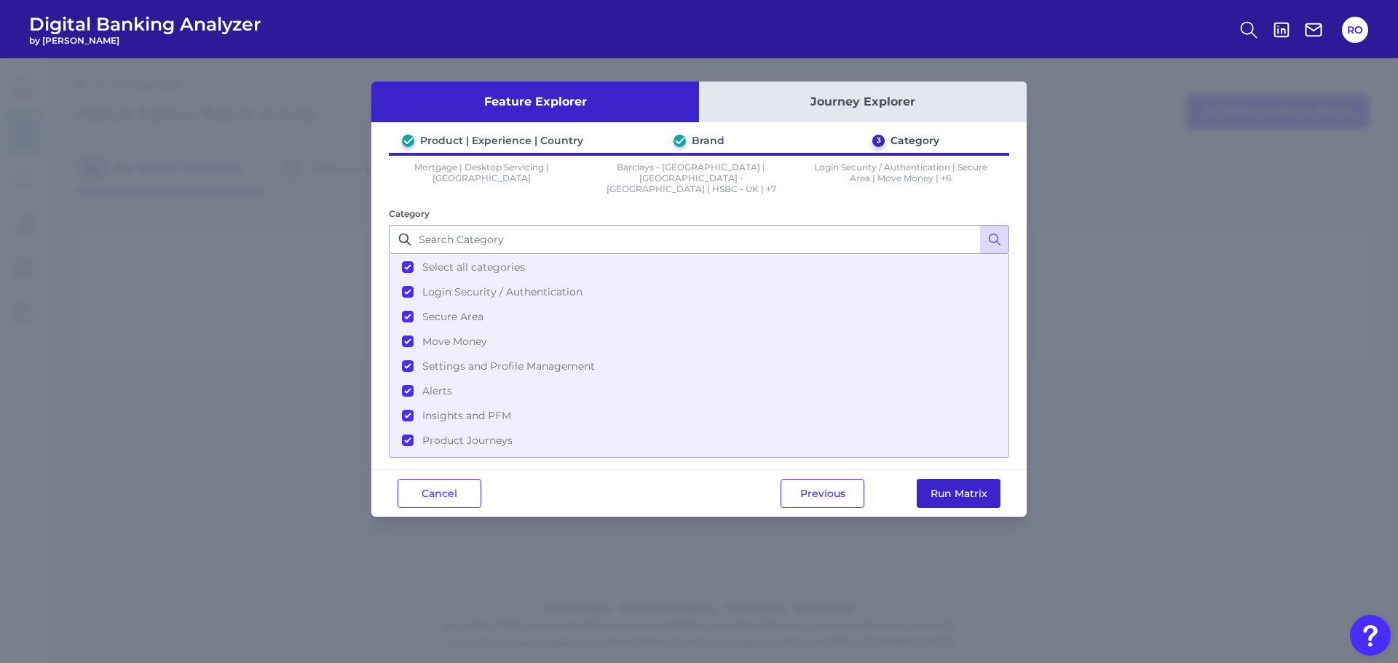
click at [936, 481] on button "Run Matrix" at bounding box center [959, 493] width 84 height 29
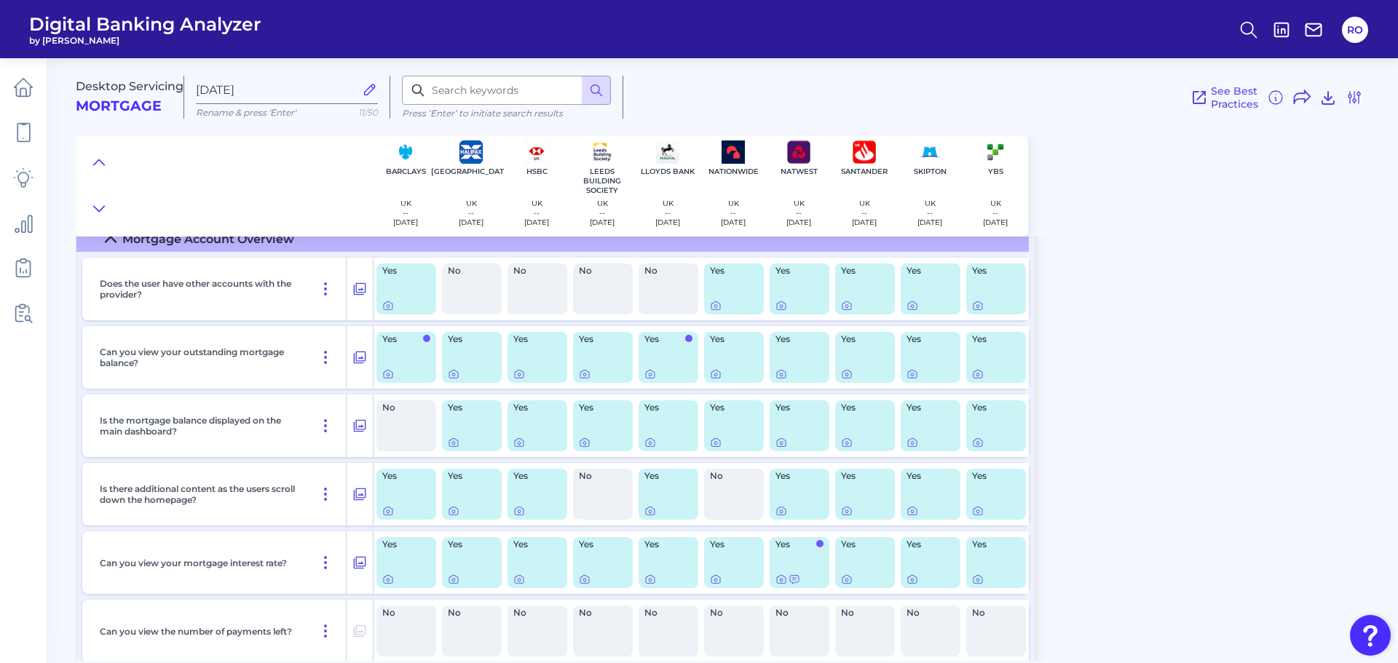
scroll to position [801, 0]
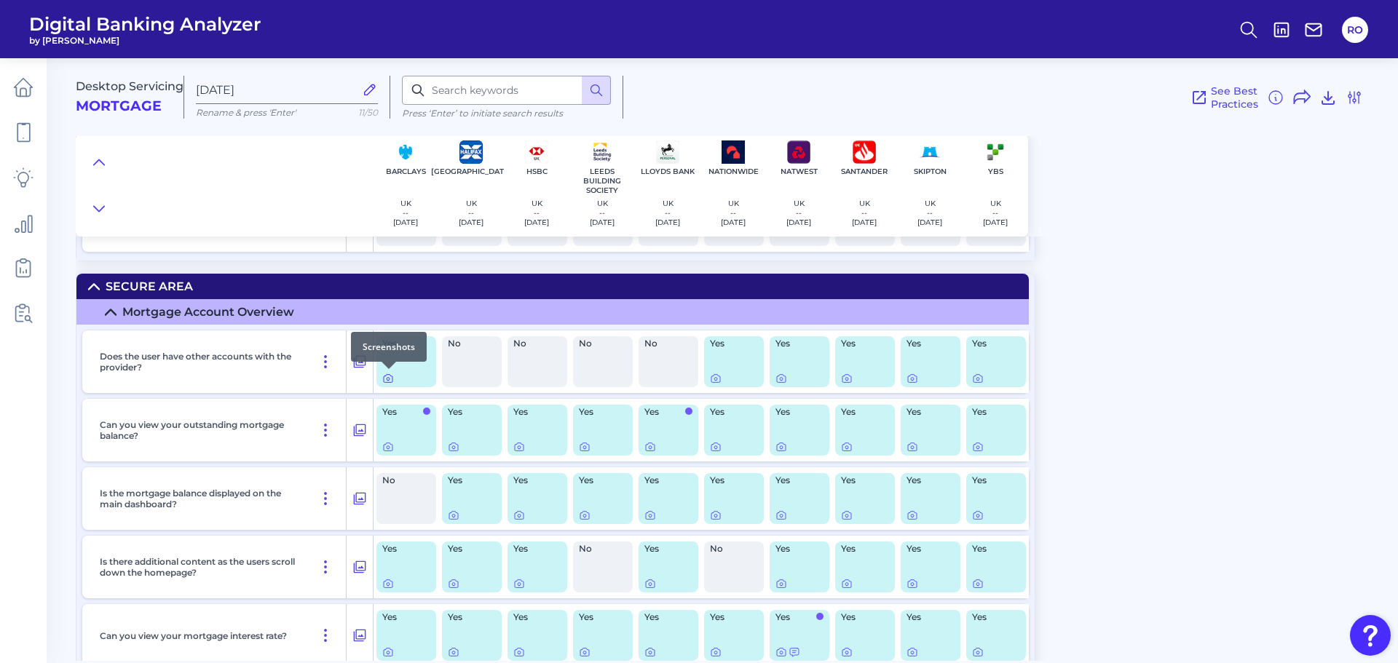
click at [384, 384] on icon at bounding box center [388, 379] width 12 height 12
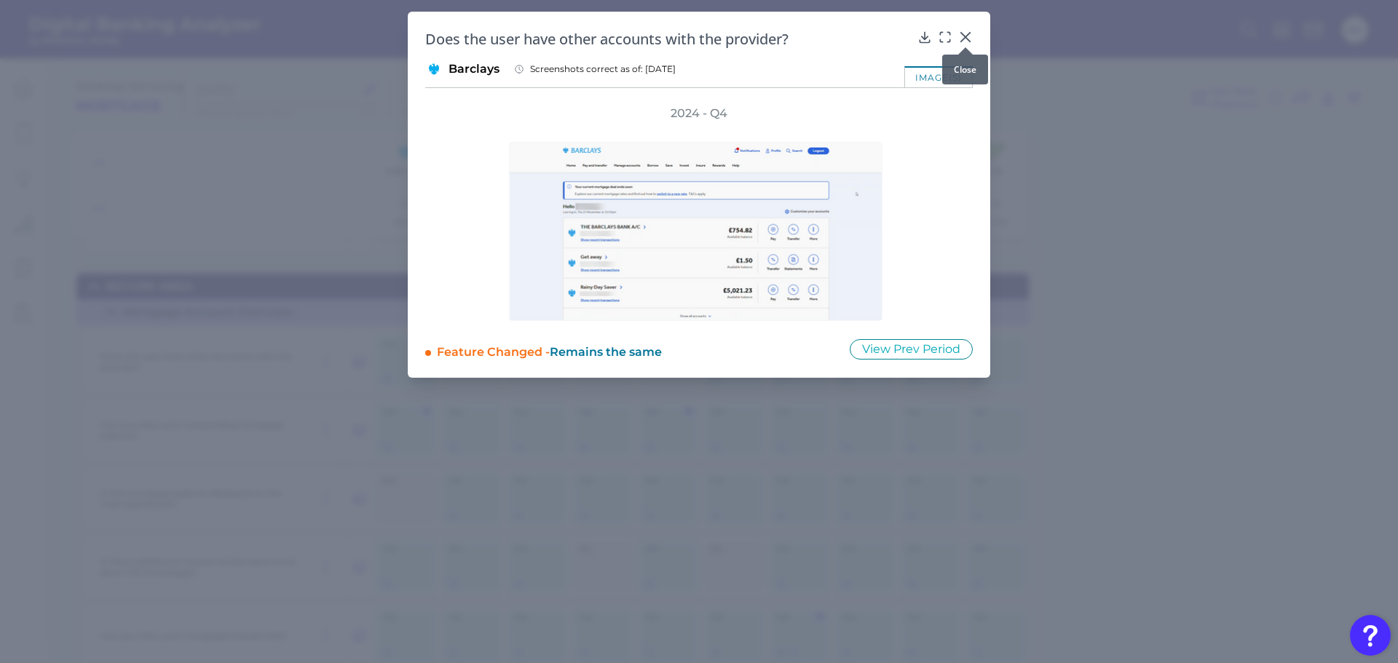
click at [961, 37] on icon at bounding box center [965, 37] width 15 height 15
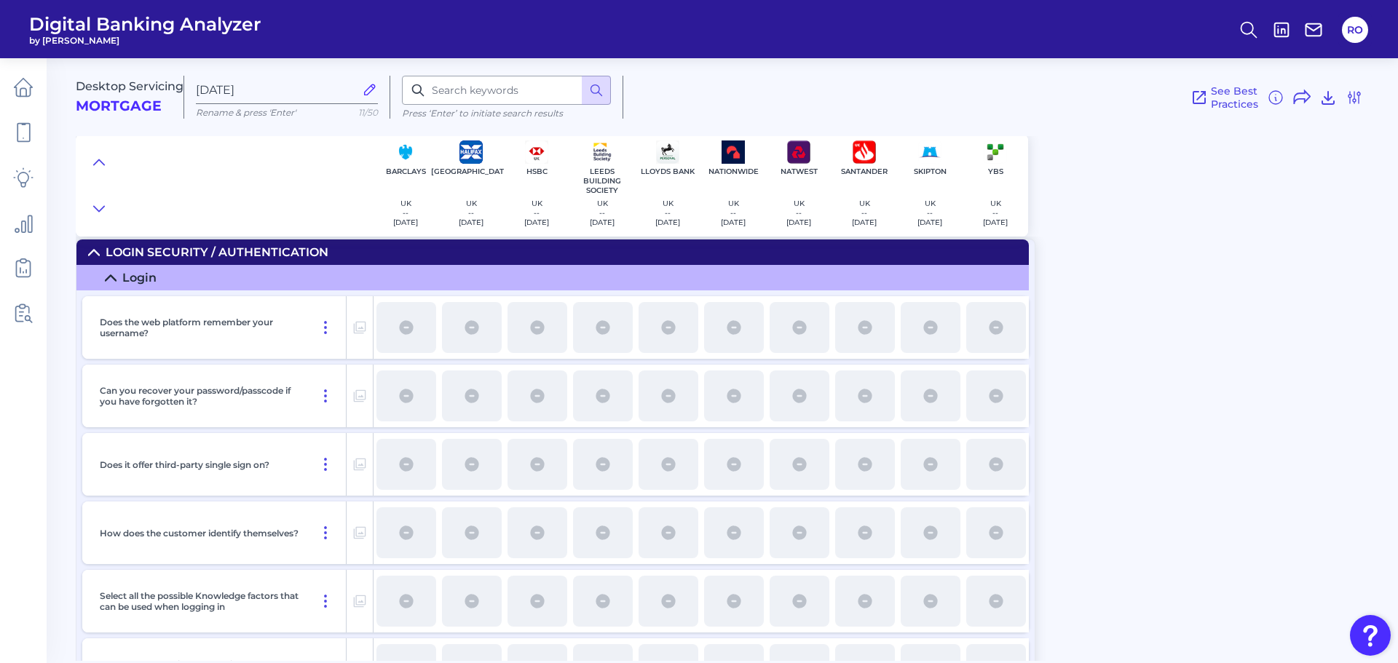
scroll to position [0, 0]
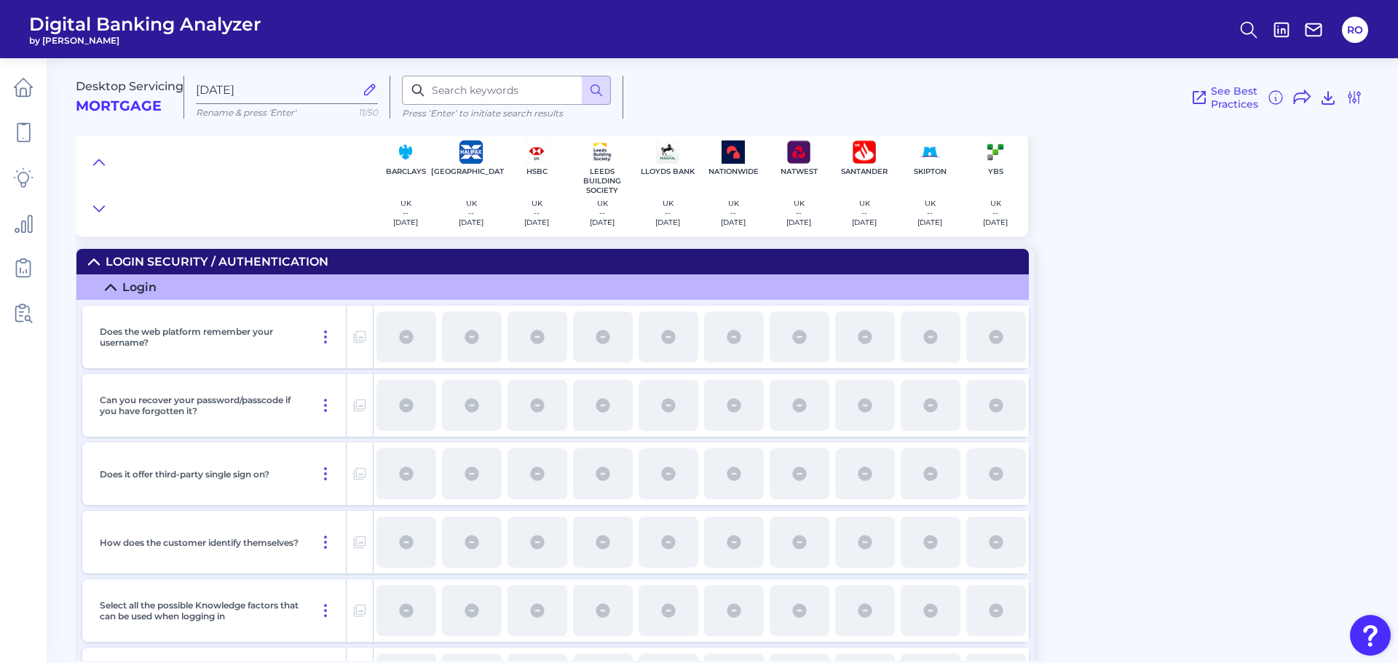
click at [116, 288] on icon at bounding box center [111, 288] width 12 height 12
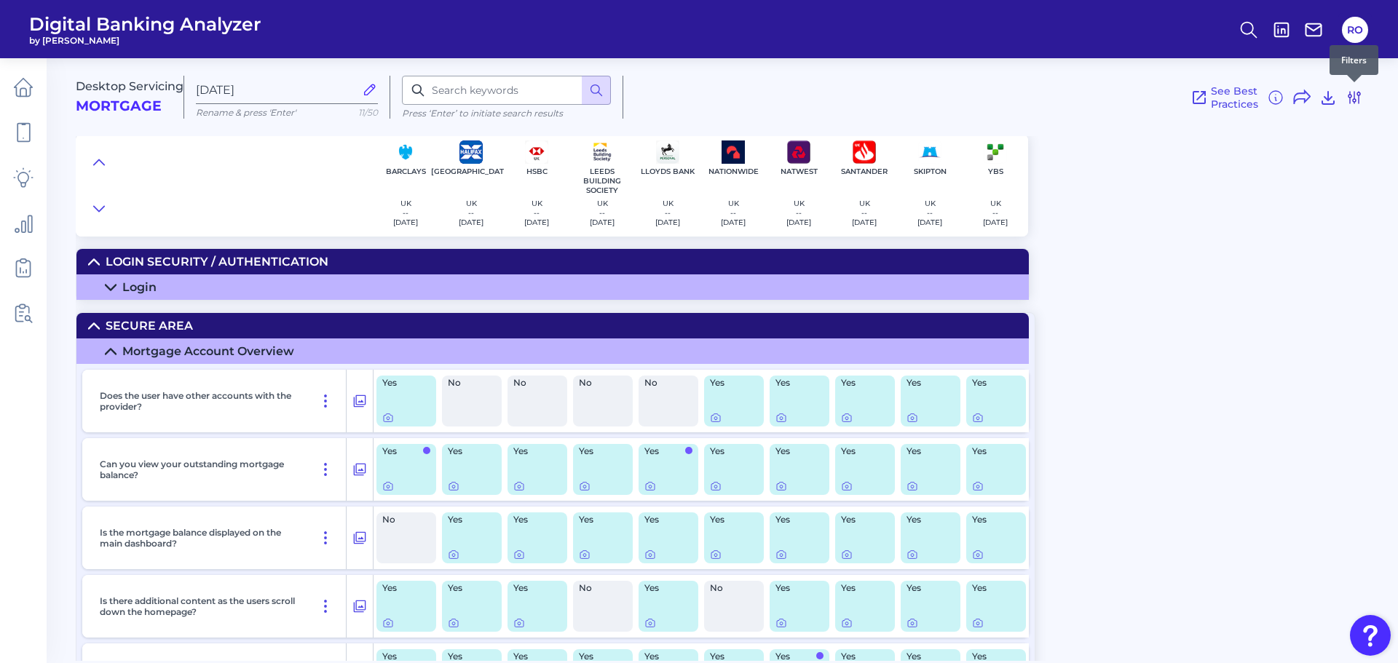
click at [1351, 100] on icon at bounding box center [1354, 97] width 17 height 17
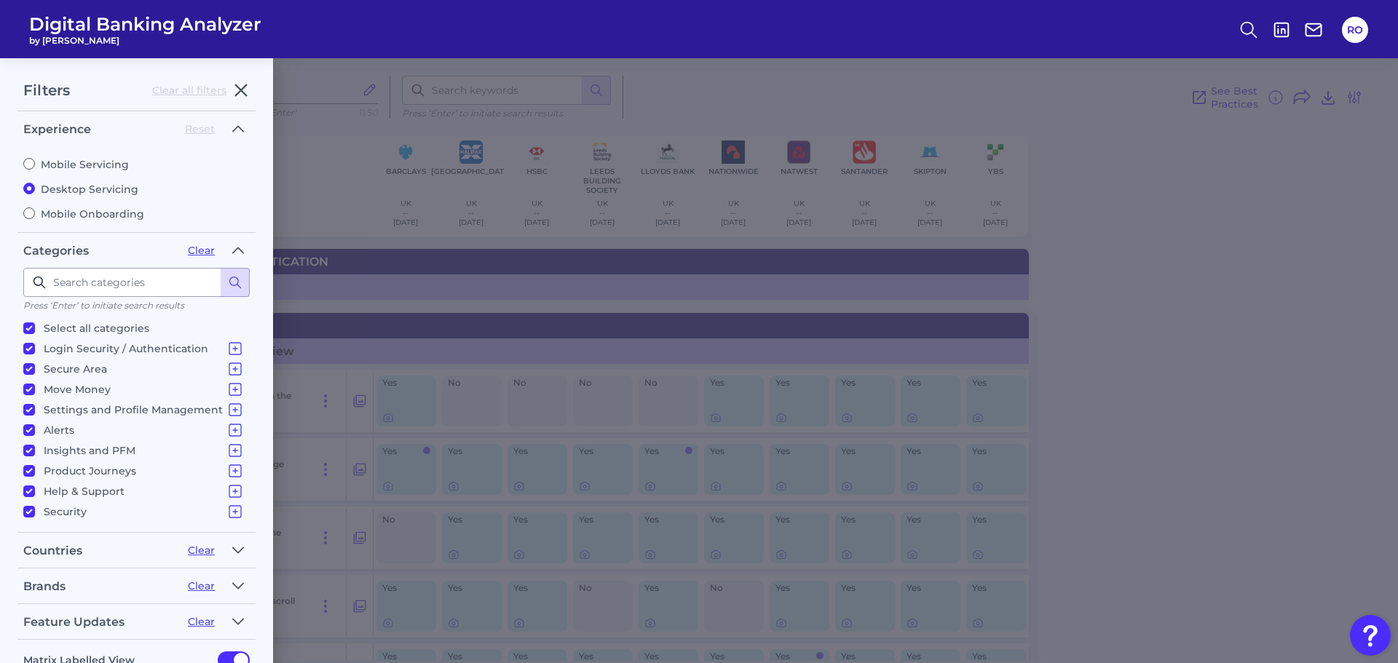
click at [78, 169] on label "Mobile Servicing" at bounding box center [136, 164] width 226 height 13
click at [35, 169] on input "Mobile Servicing" at bounding box center [29, 164] width 12 height 12
radio input "true"
radio input "false"
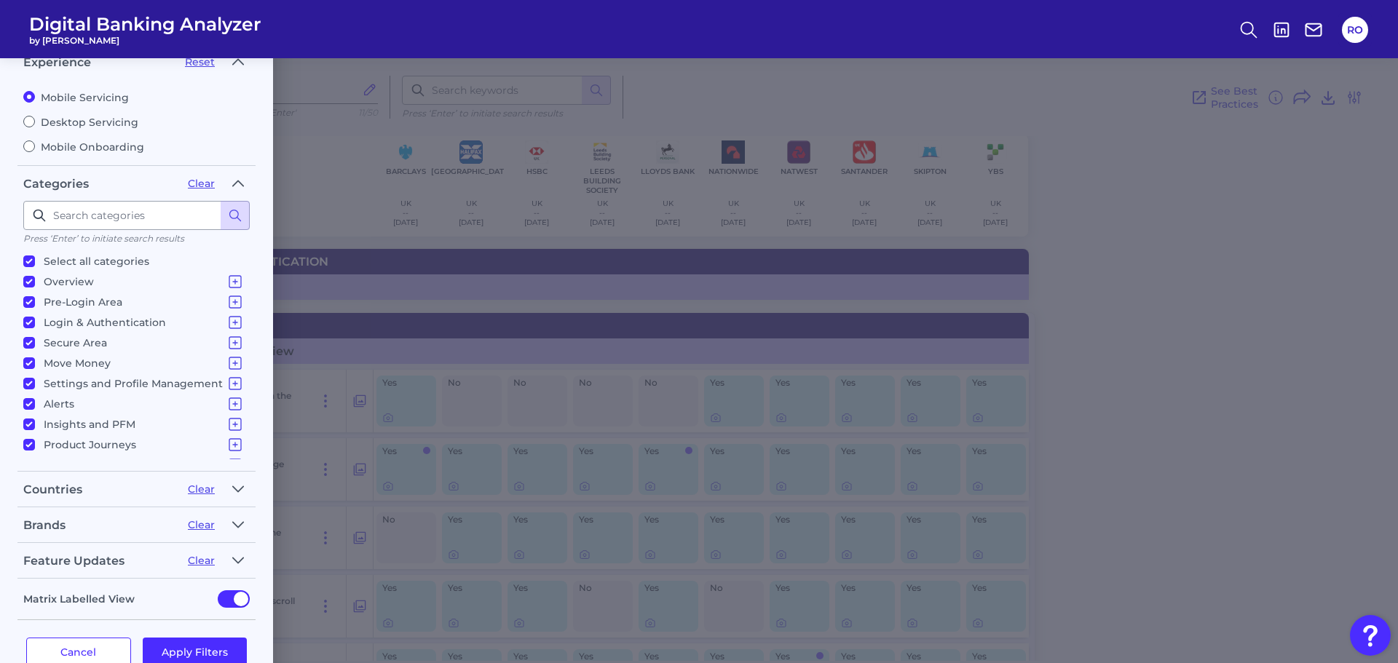
scroll to position [100, 0]
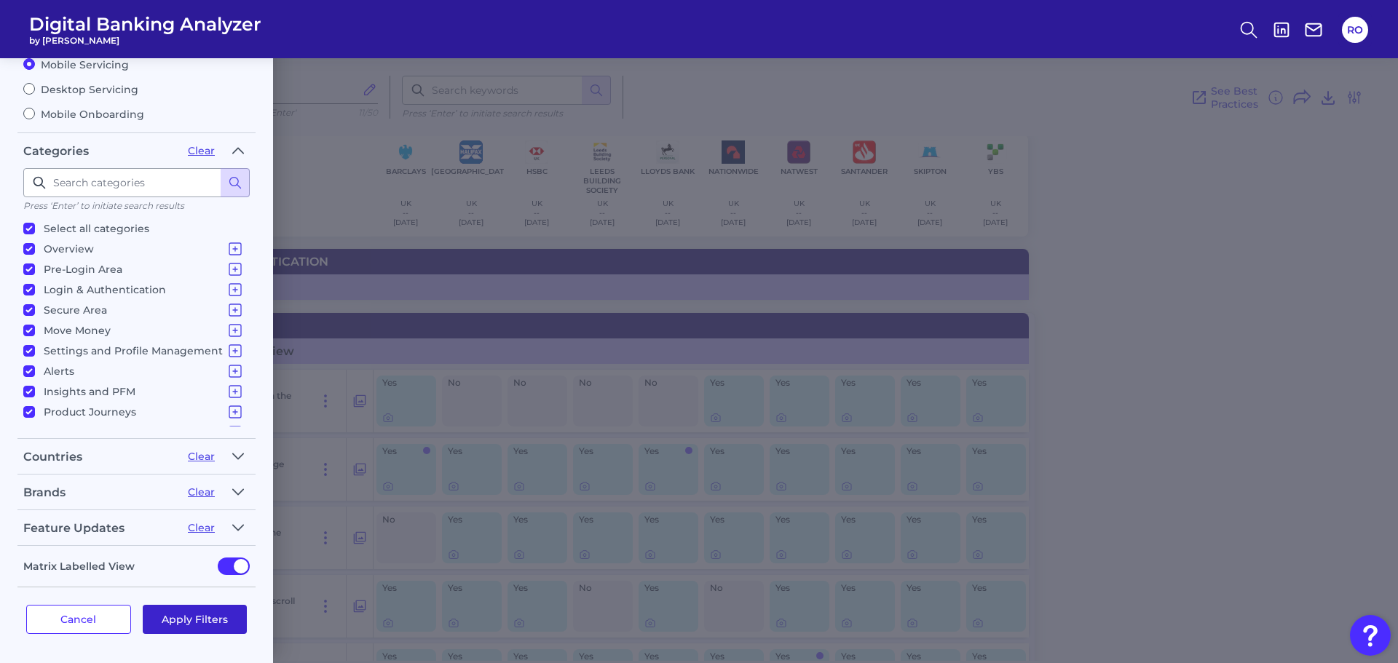
click at [191, 625] on button "Apply Filters" at bounding box center [195, 619] width 105 height 29
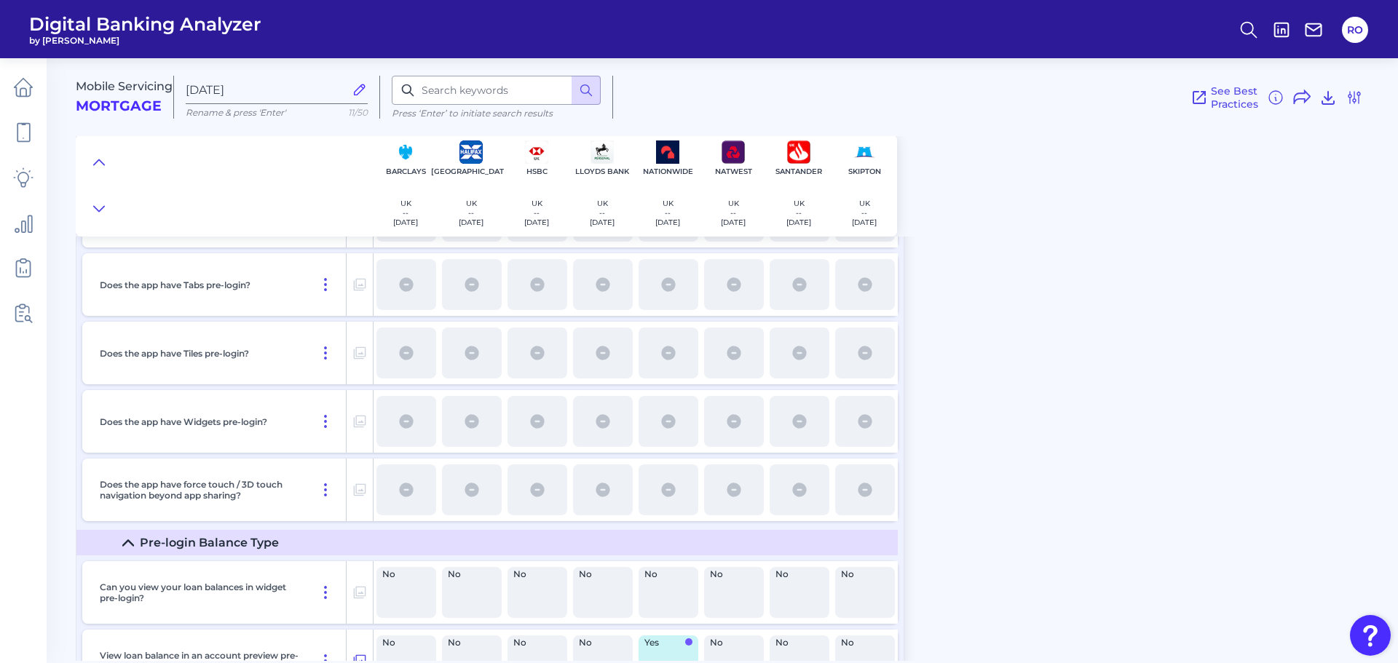
scroll to position [73, 0]
